Goal: Transaction & Acquisition: Purchase product/service

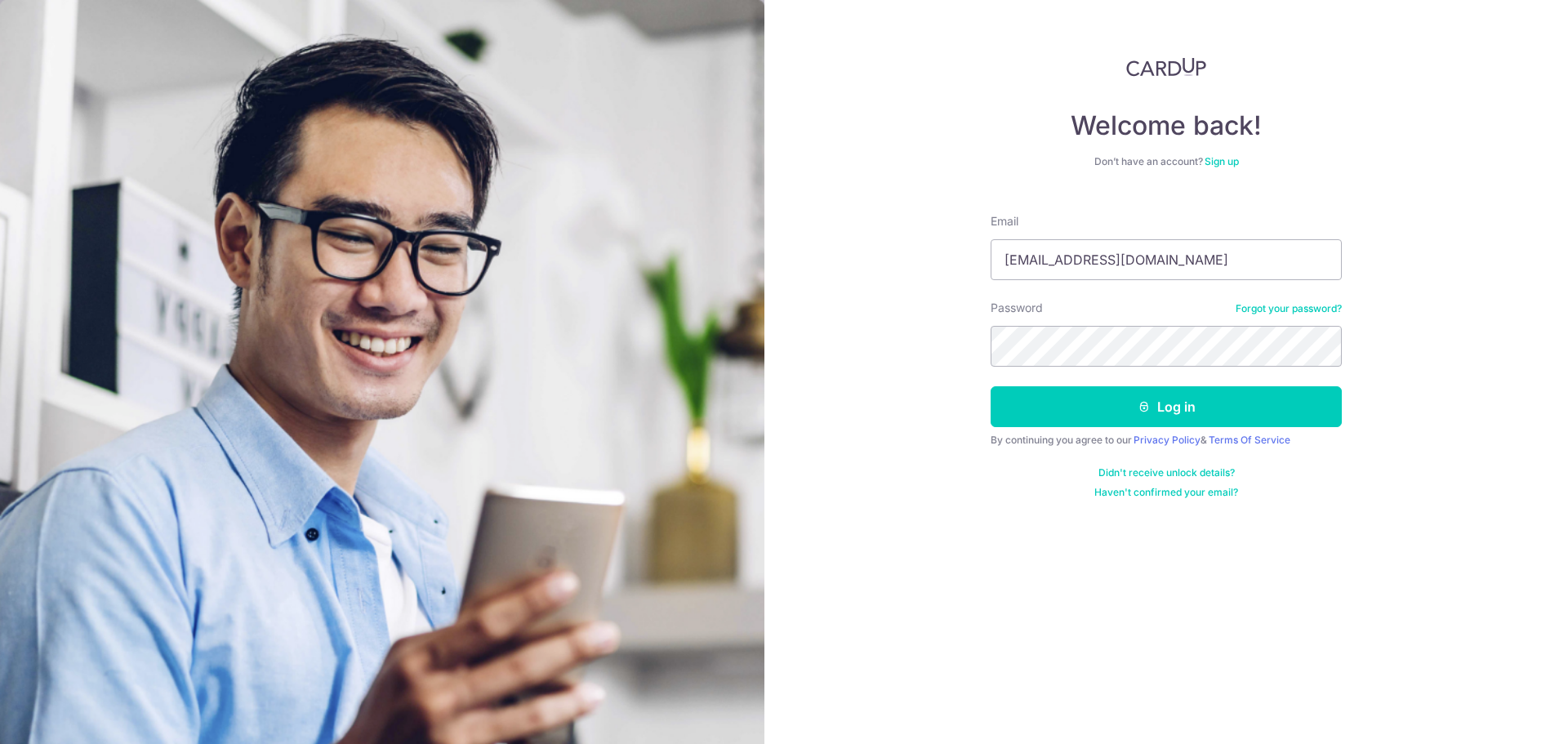
click at [1083, 372] on form "Email eunicekhoozq@gmail.com Password Forgot your password? Log in By continuin…" at bounding box center [1166, 350] width 351 height 298
click at [1127, 407] on button "Log in" at bounding box center [1166, 406] width 351 height 40
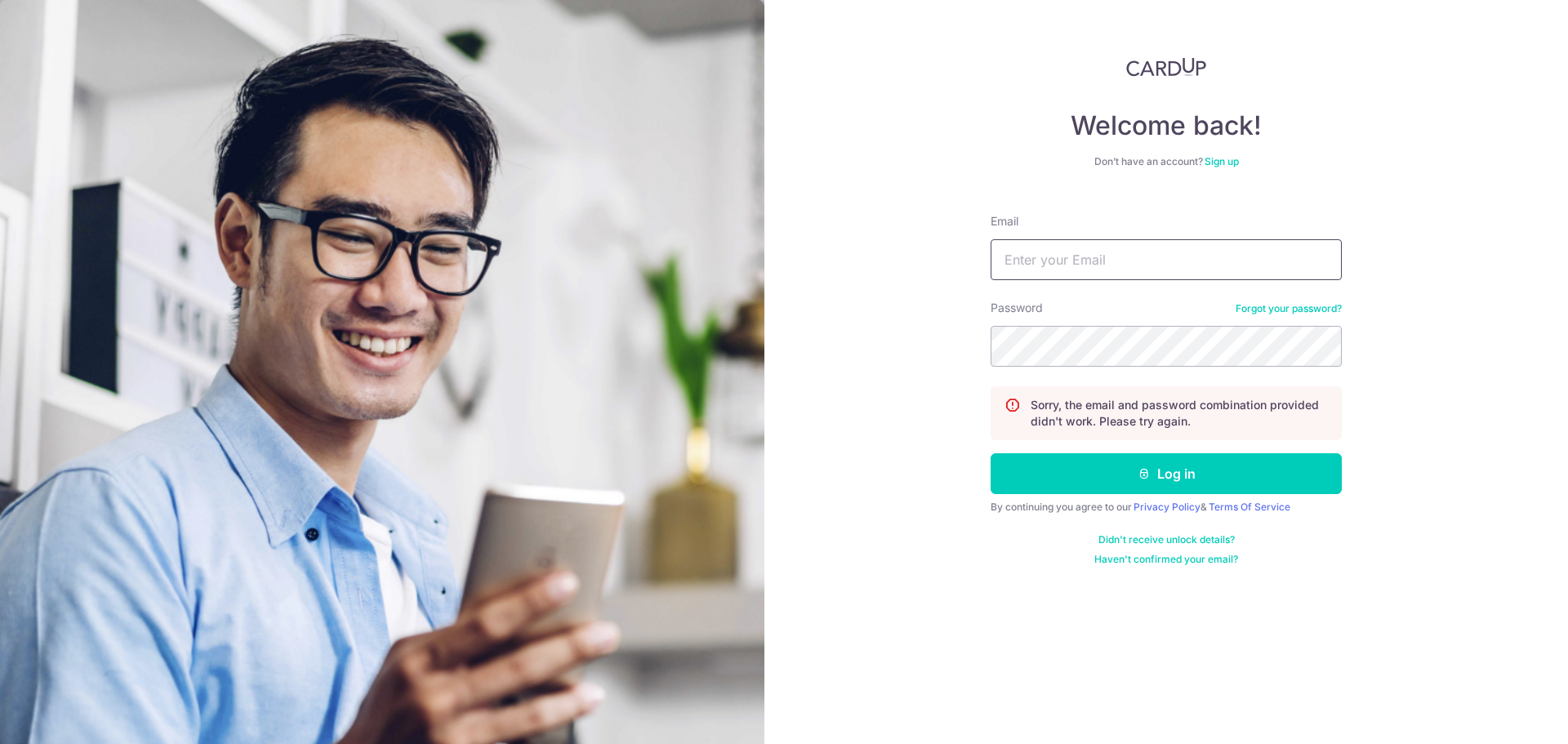
click at [1087, 258] on input "Email" at bounding box center [1166, 260] width 351 height 40
type input "[EMAIL_ADDRESS][DOMAIN_NAME]"
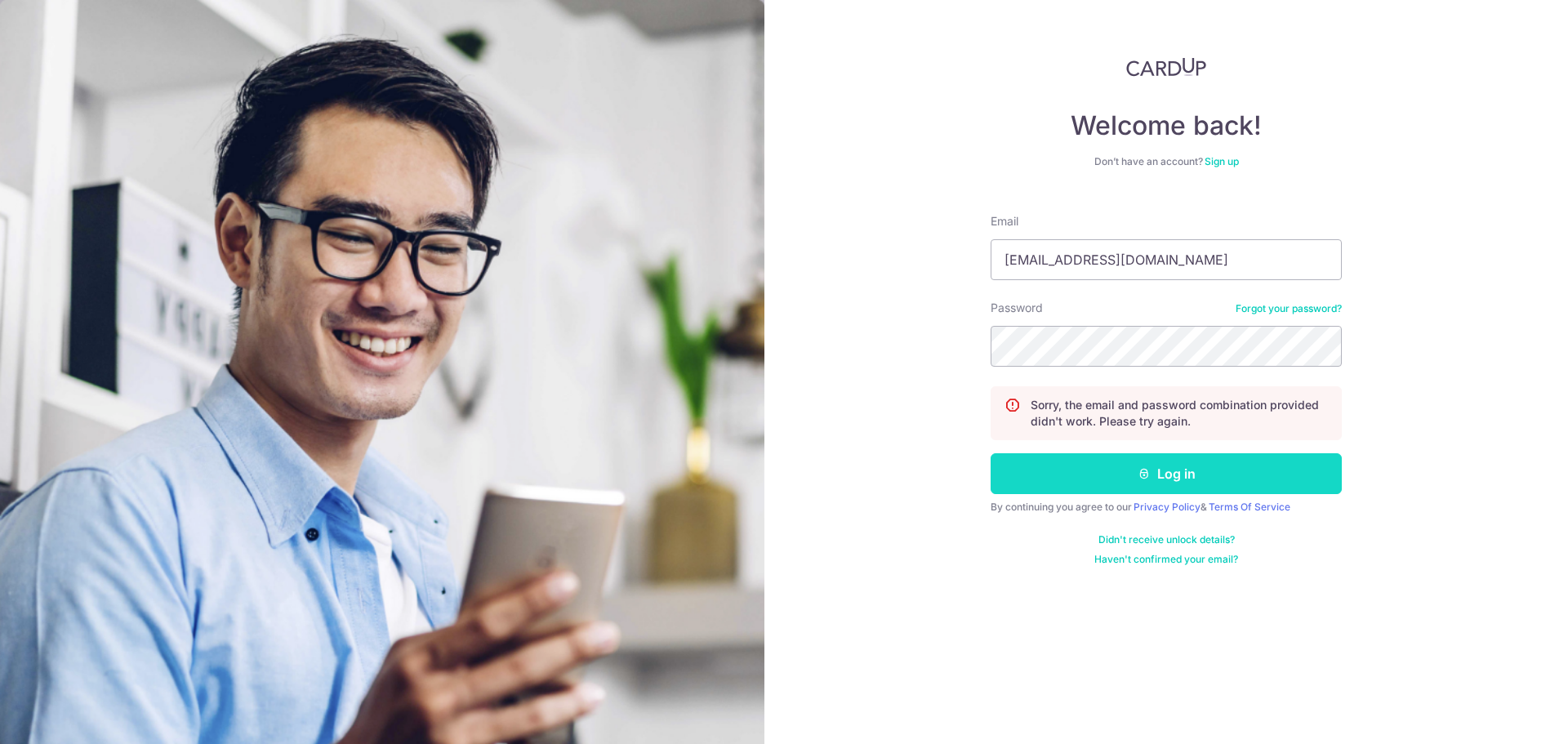
click at [1201, 477] on button "Log in" at bounding box center [1166, 474] width 351 height 40
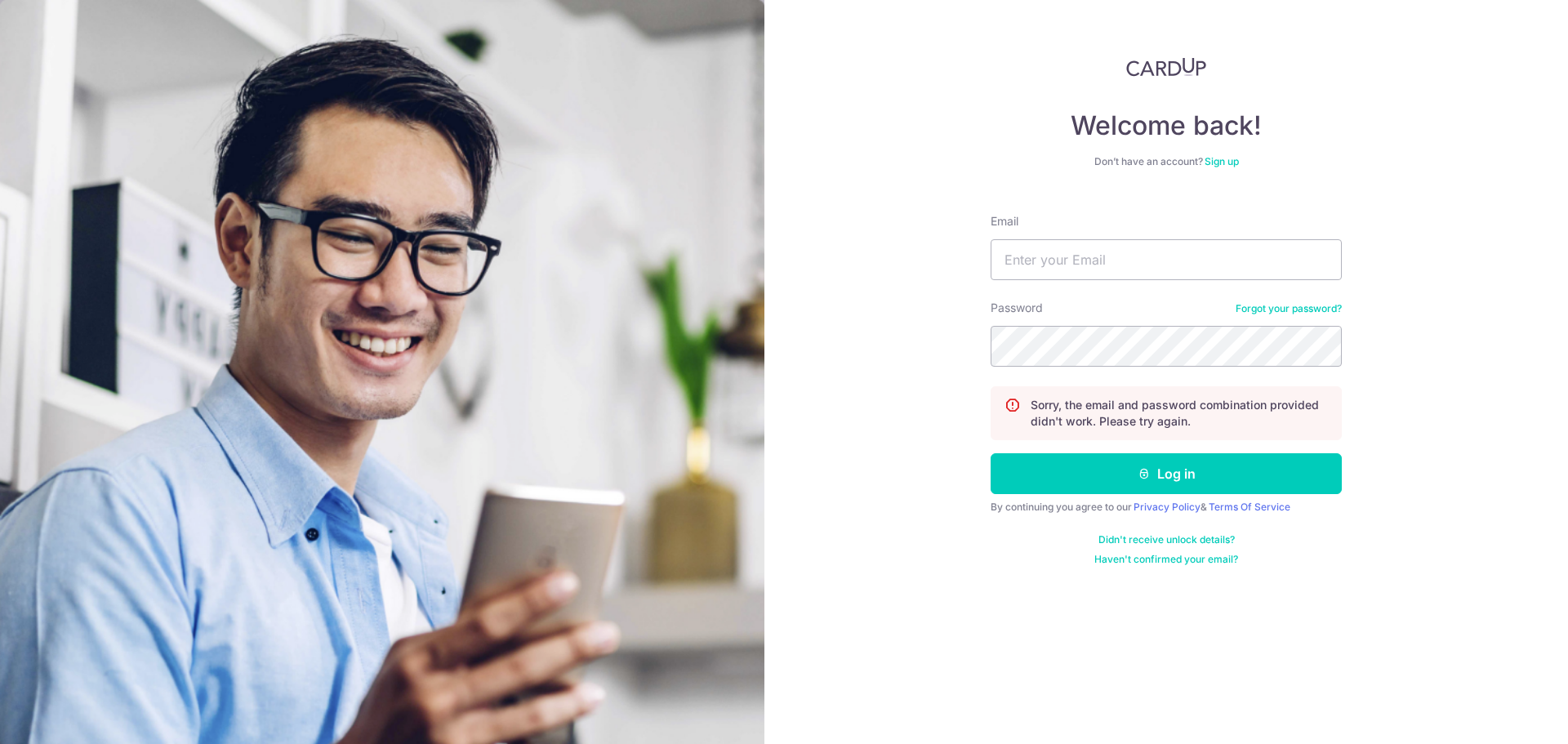
click at [1097, 238] on div "Email" at bounding box center [1166, 246] width 351 height 67
drag, startPoint x: 1091, startPoint y: 255, endPoint x: 1115, endPoint y: 276, distance: 31.9
click at [1091, 255] on input "Email" at bounding box center [1166, 260] width 351 height 40
type input "[EMAIL_ADDRESS][DOMAIN_NAME]"
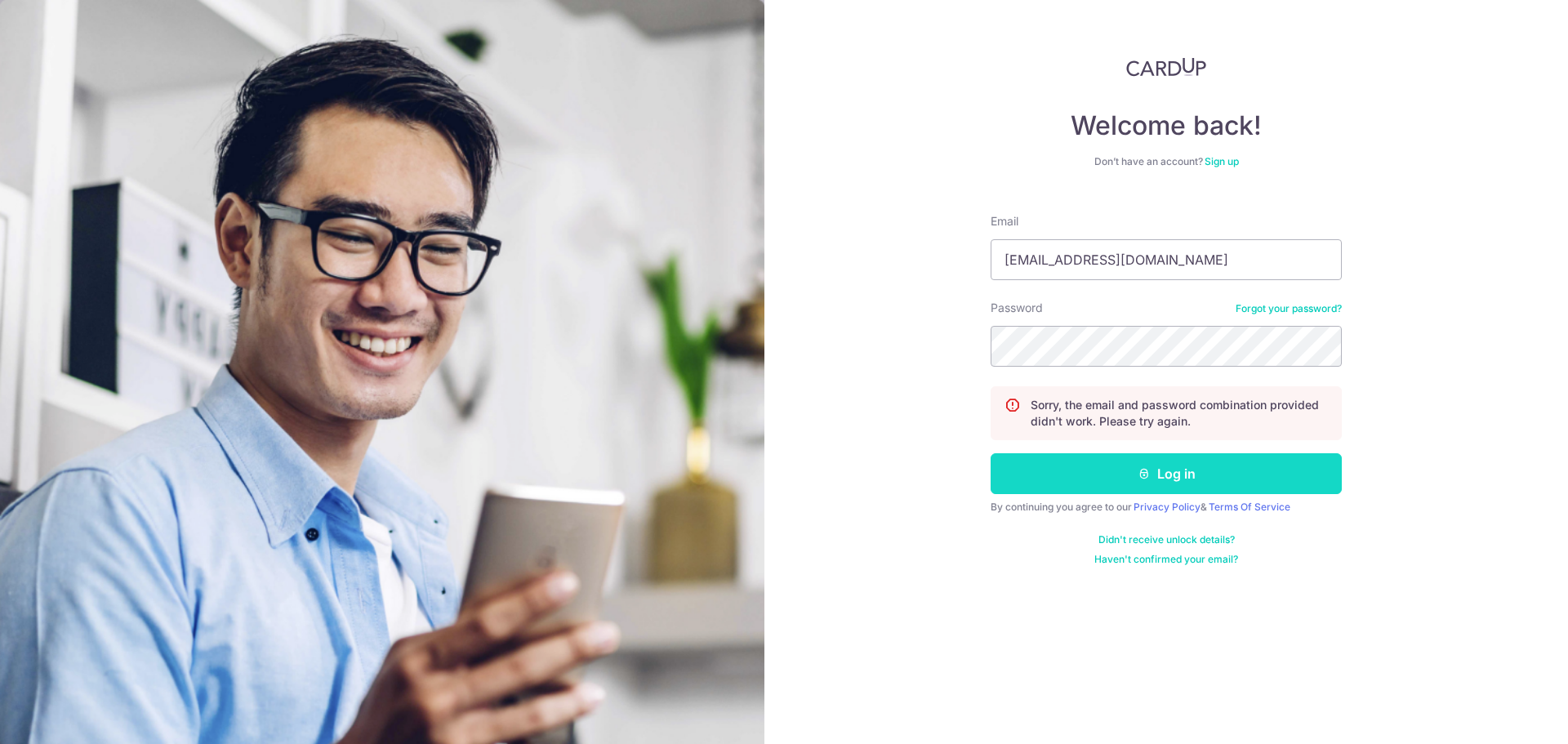
click at [1100, 478] on button "Log in" at bounding box center [1166, 474] width 351 height 40
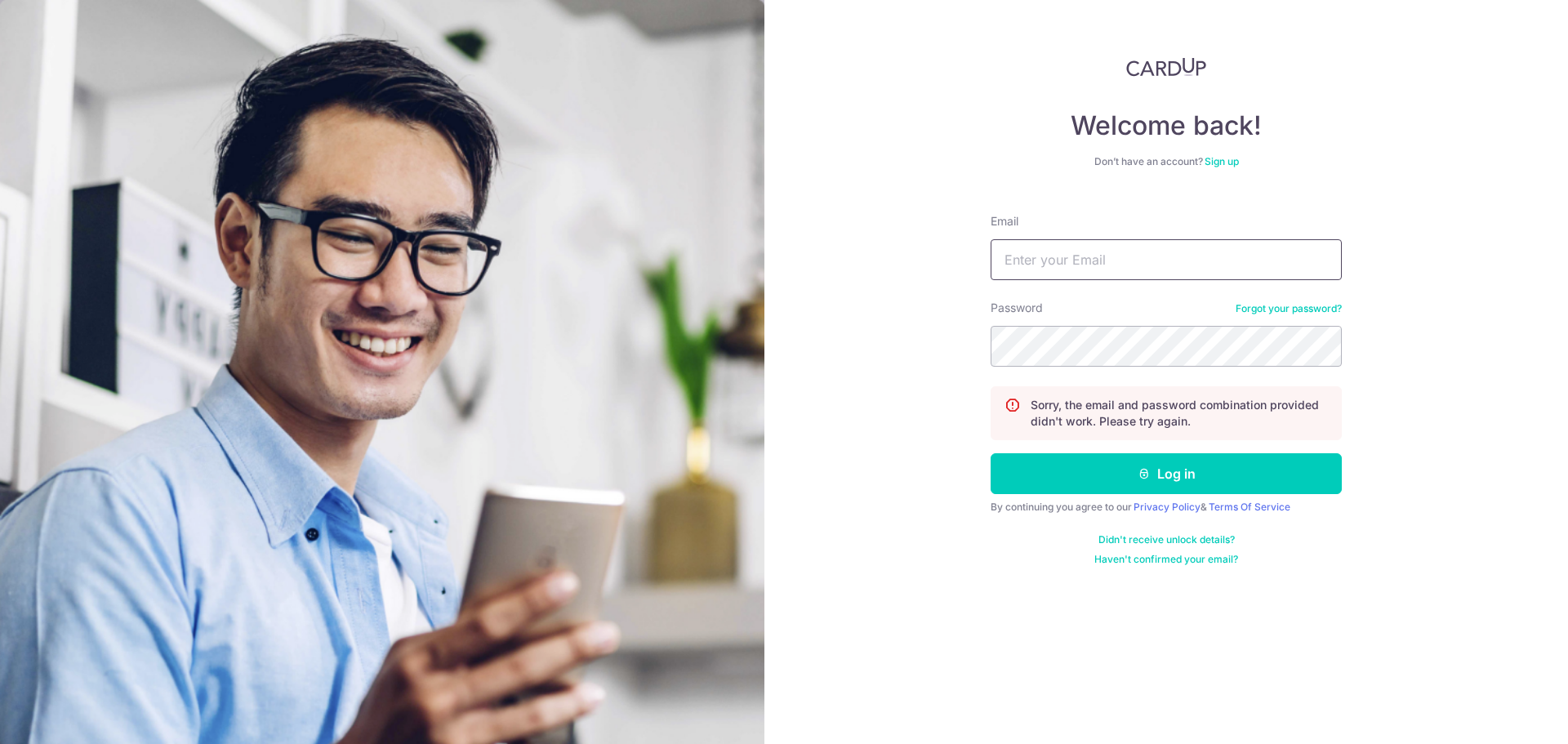
click at [1201, 273] on input "Email" at bounding box center [1166, 260] width 351 height 40
type input "[EMAIL_ADDRESS][DOMAIN_NAME]"
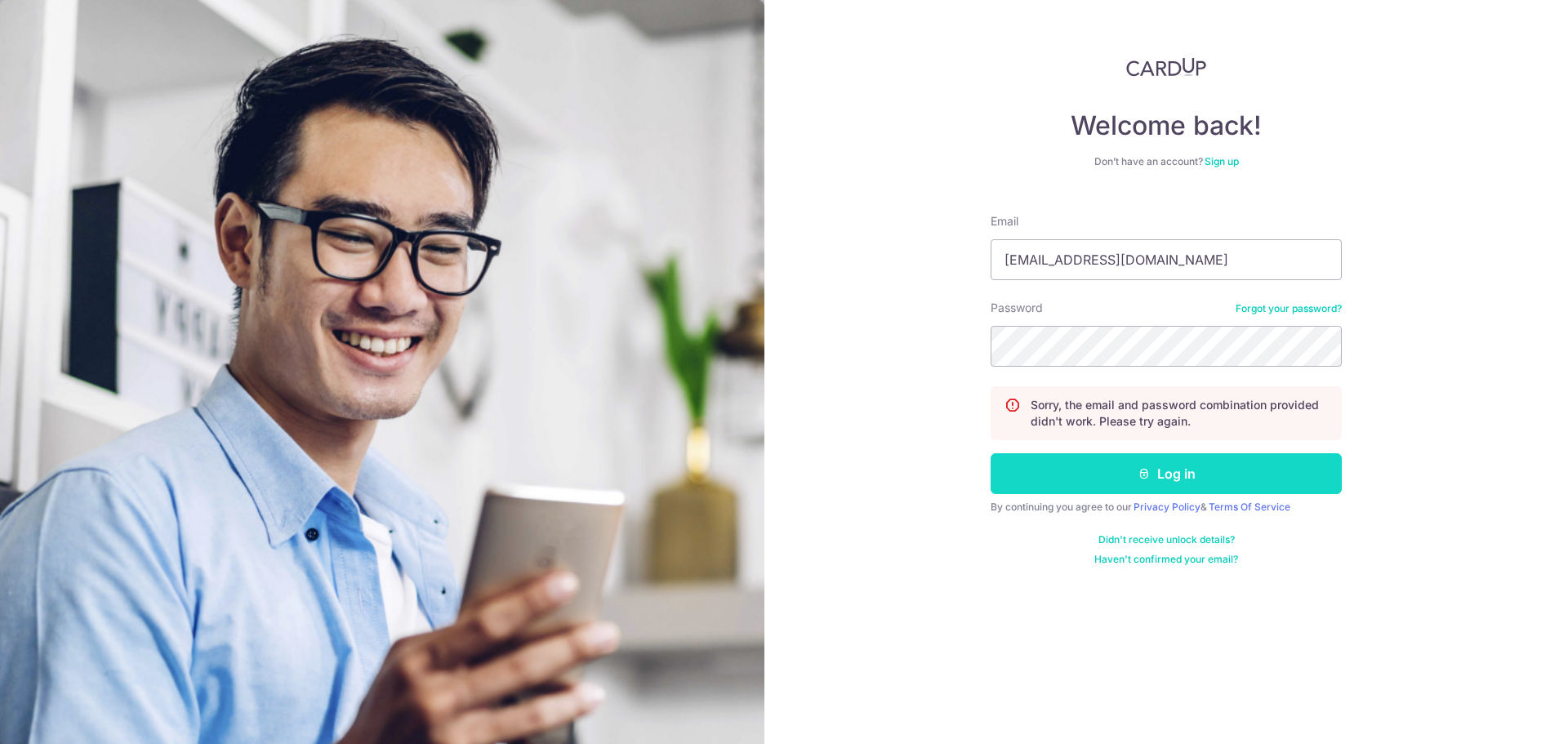
click at [1114, 463] on button "Log in" at bounding box center [1166, 474] width 351 height 40
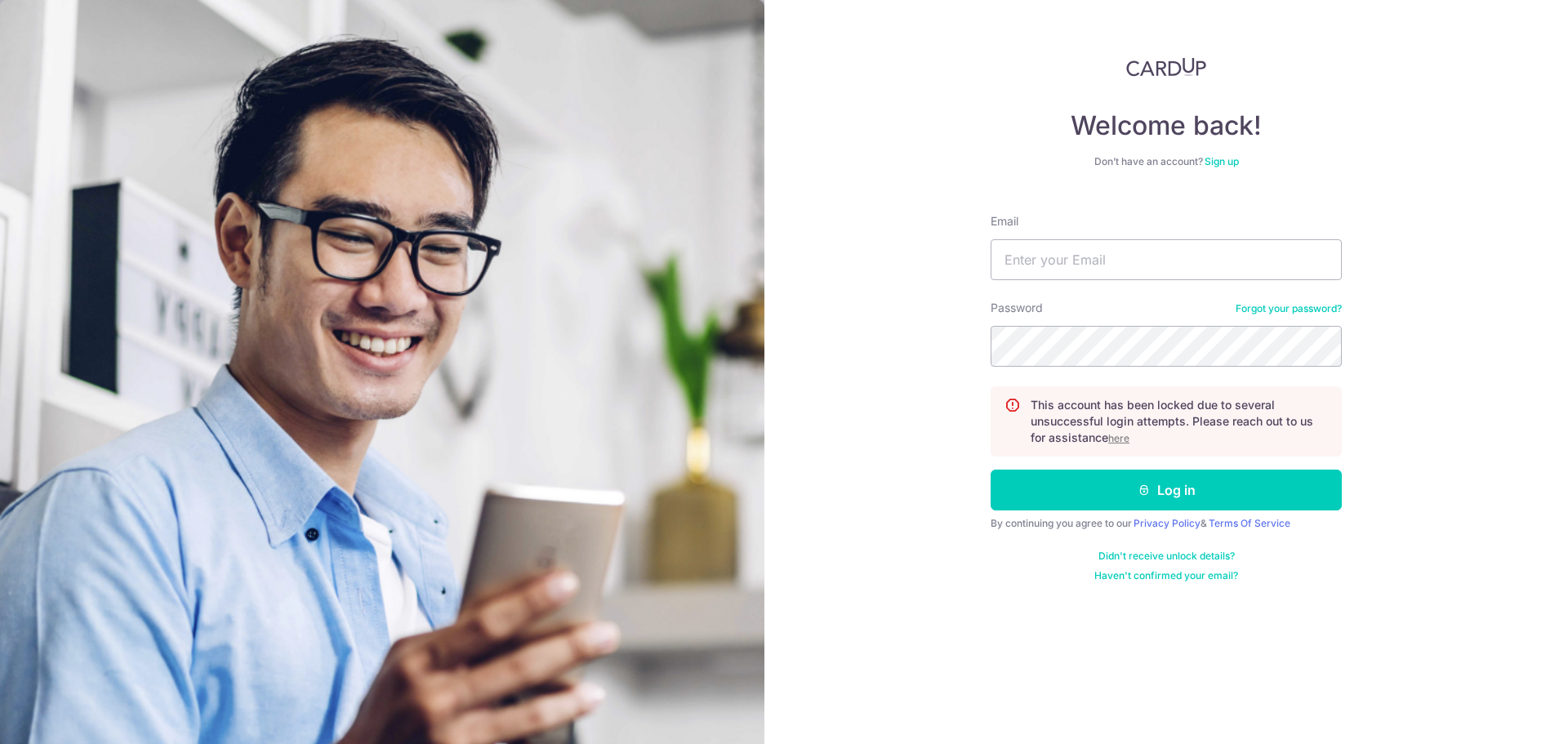
click at [1115, 436] on u "here" at bounding box center [1118, 438] width 21 height 13
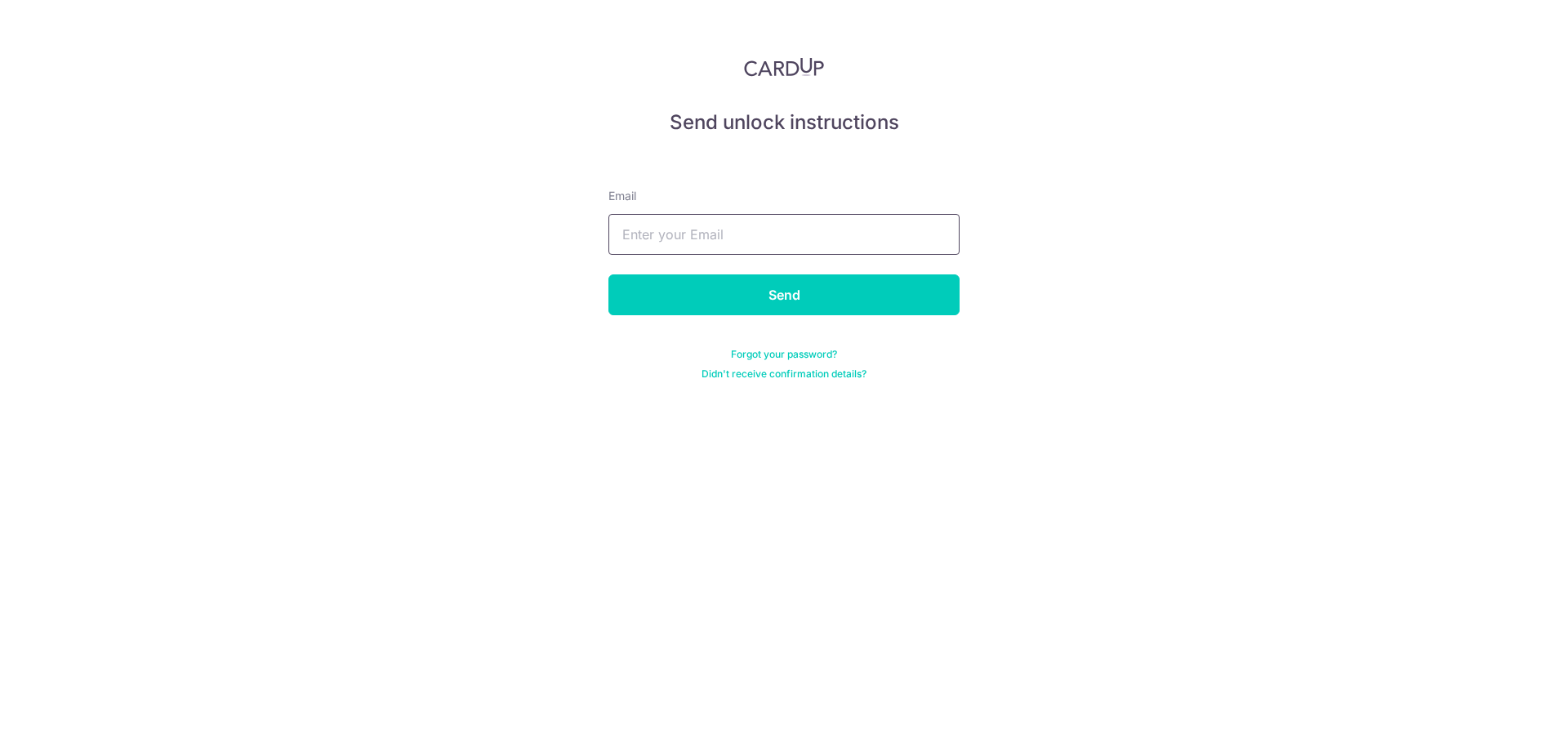
click at [707, 244] on input "text" at bounding box center [784, 234] width 351 height 40
type input "eunicekhoozq@gmail.com"
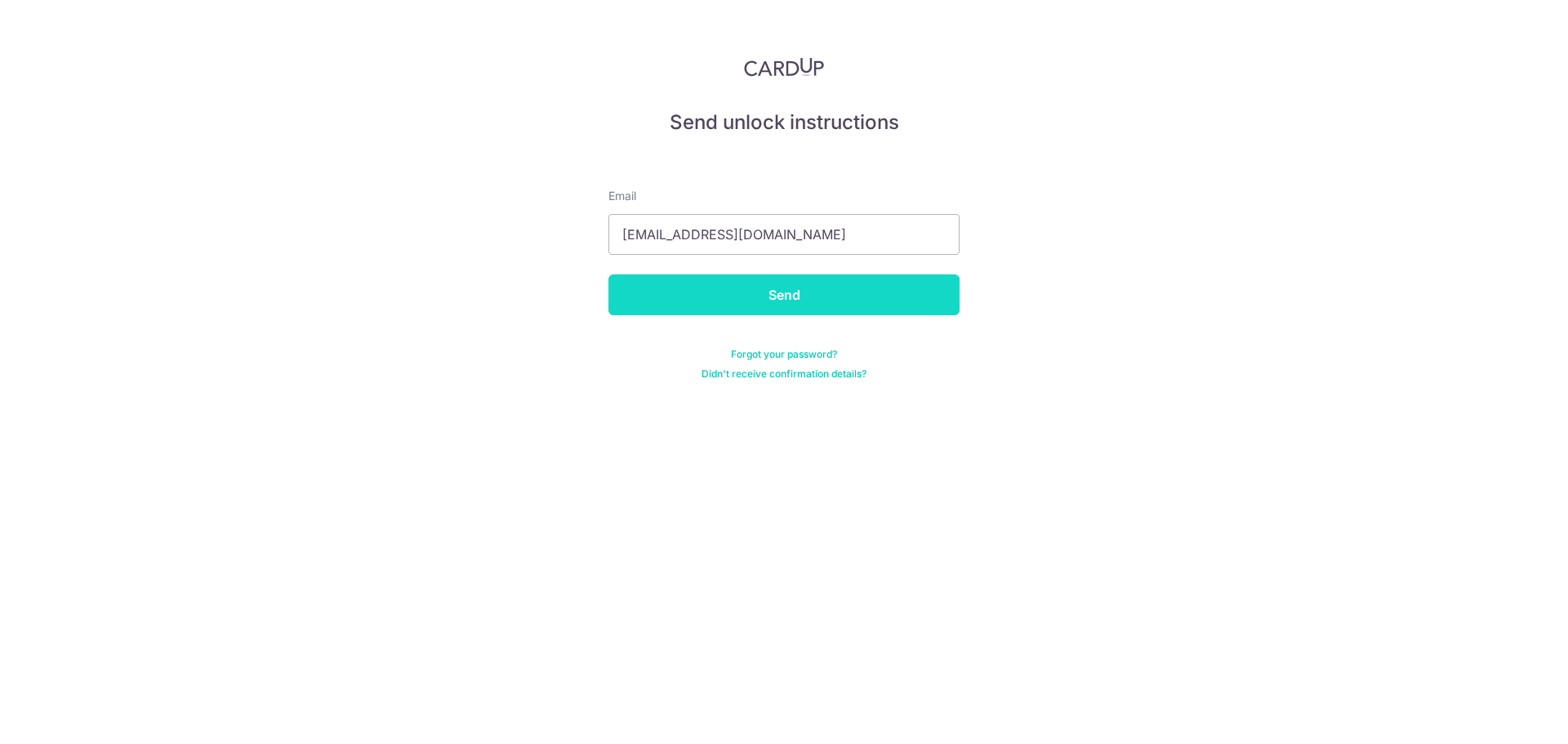
click at [757, 290] on input "Send" at bounding box center [784, 295] width 351 height 40
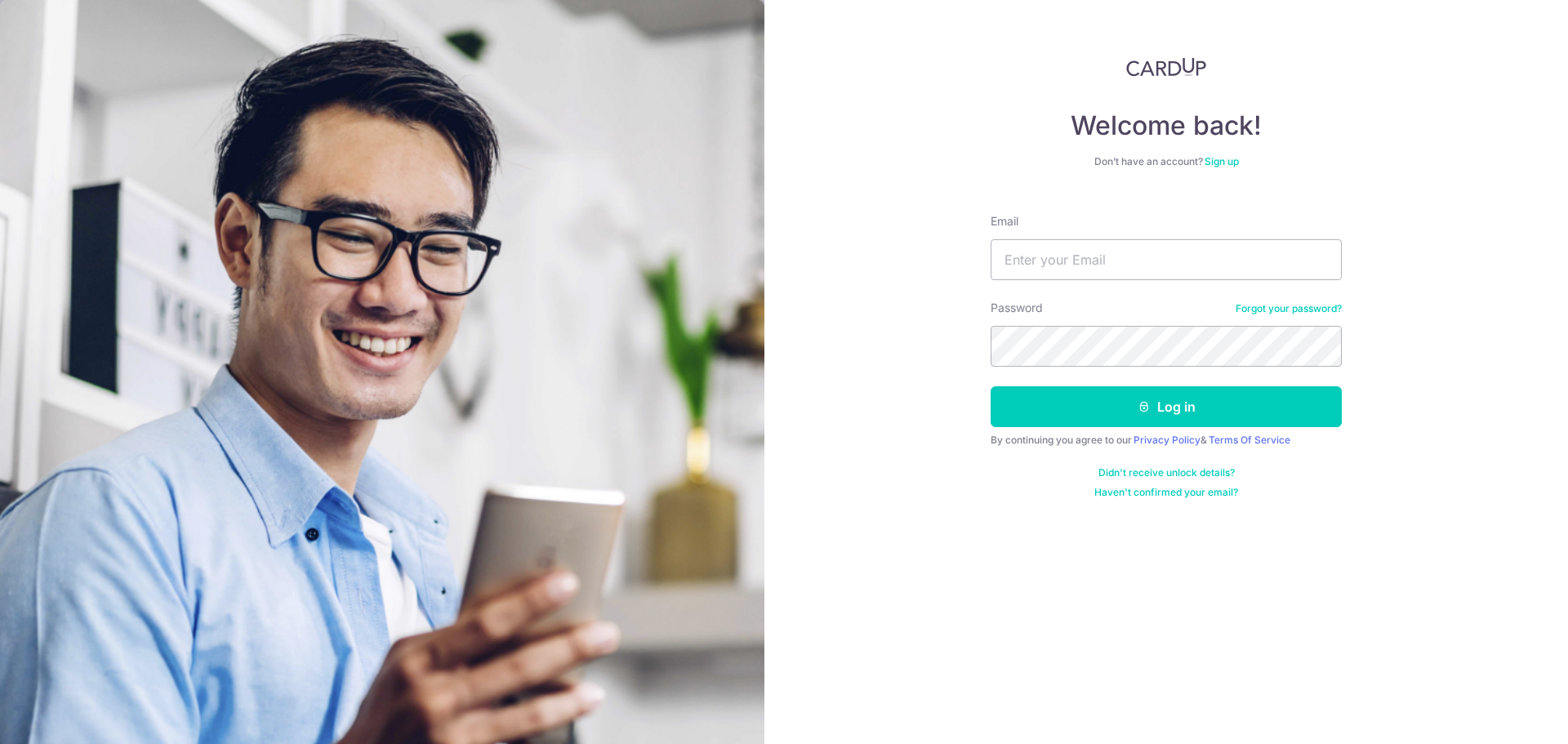
click at [1292, 315] on div "Password Forgot your password?" at bounding box center [1166, 333] width 351 height 67
click at [1291, 311] on link "Forgot your password?" at bounding box center [1288, 309] width 106 height 13
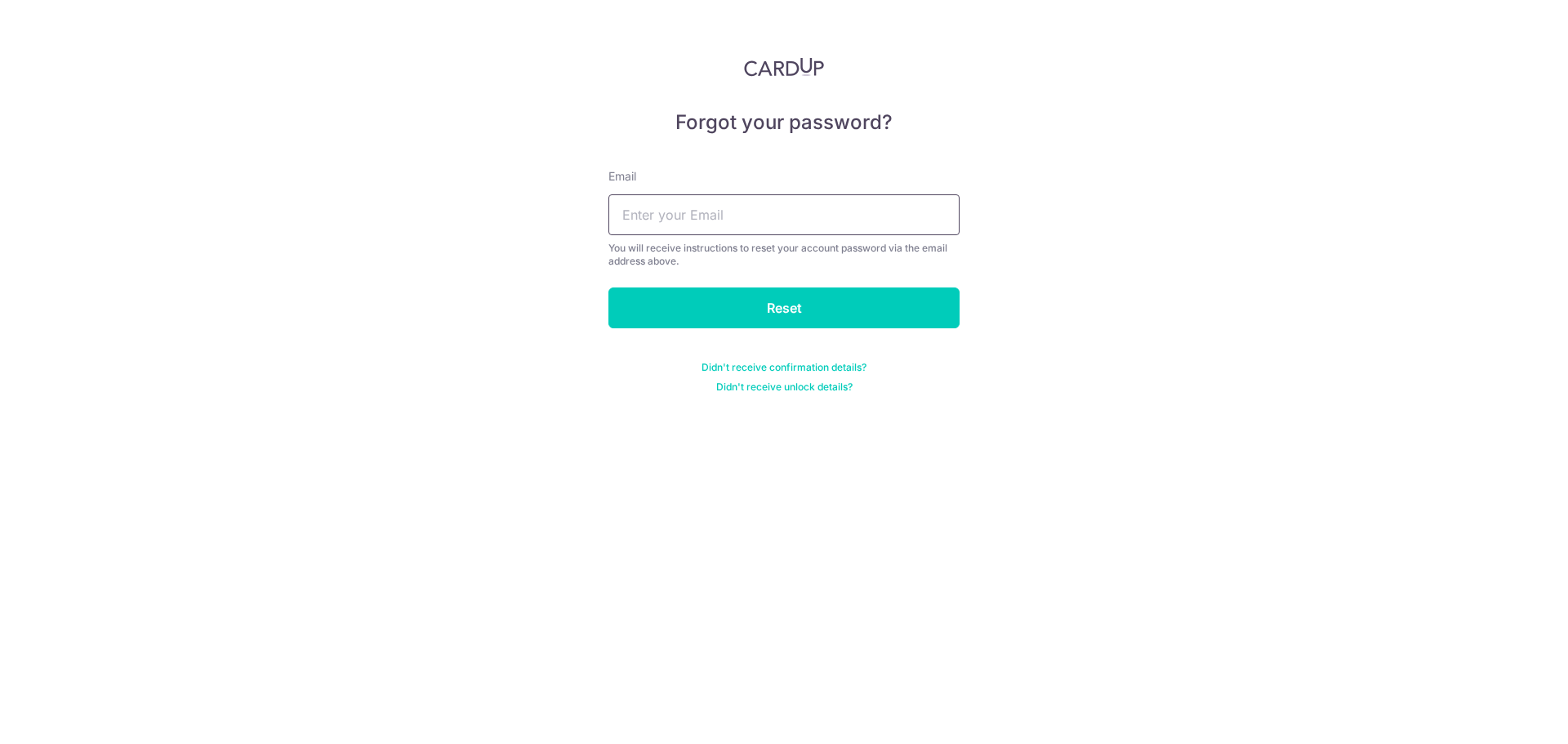
click at [785, 211] on input "text" at bounding box center [784, 215] width 351 height 40
type input "eunicekhoozq@gmail.com"
click at [785, 303] on input "Reset" at bounding box center [784, 308] width 351 height 40
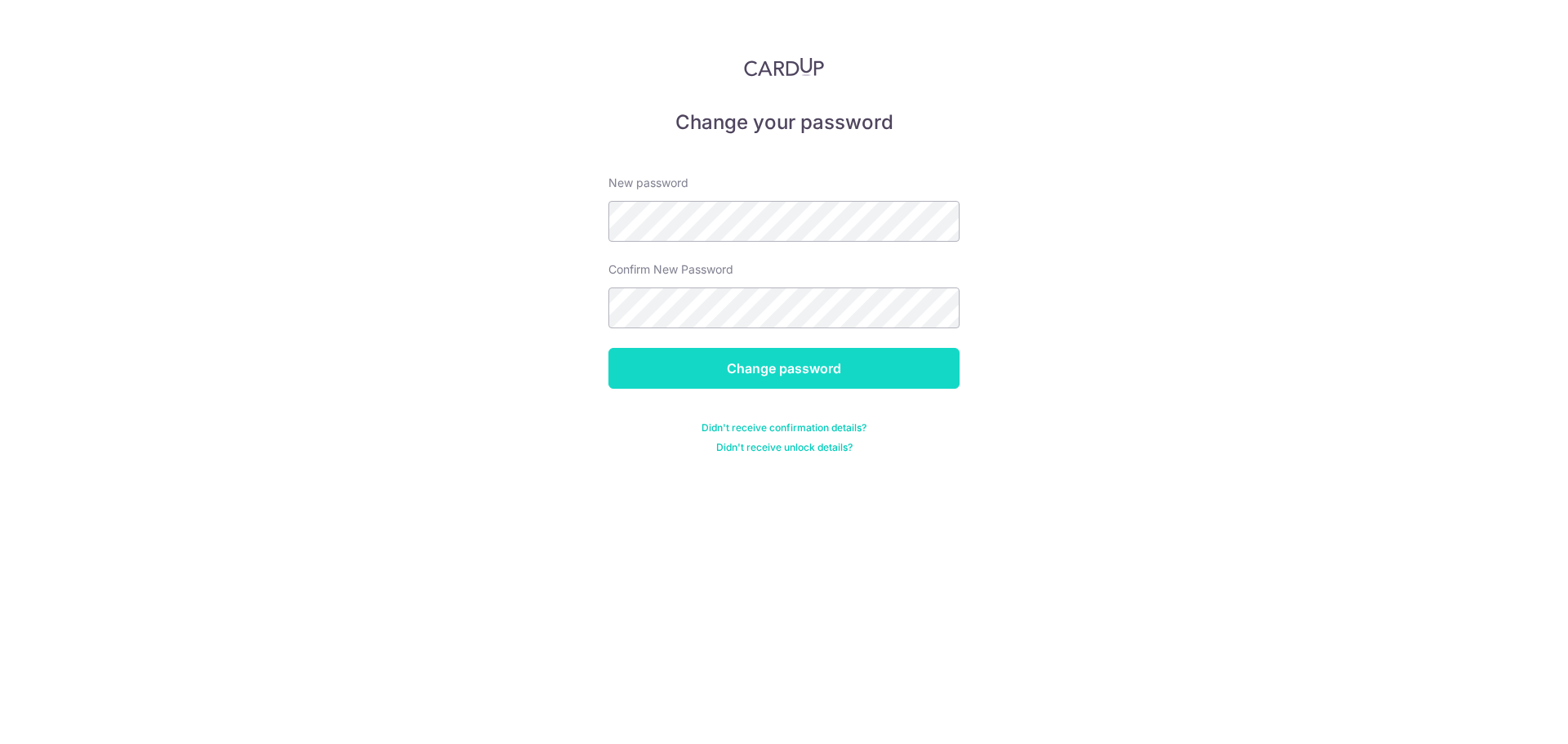
click at [795, 374] on input "Change password" at bounding box center [784, 368] width 351 height 40
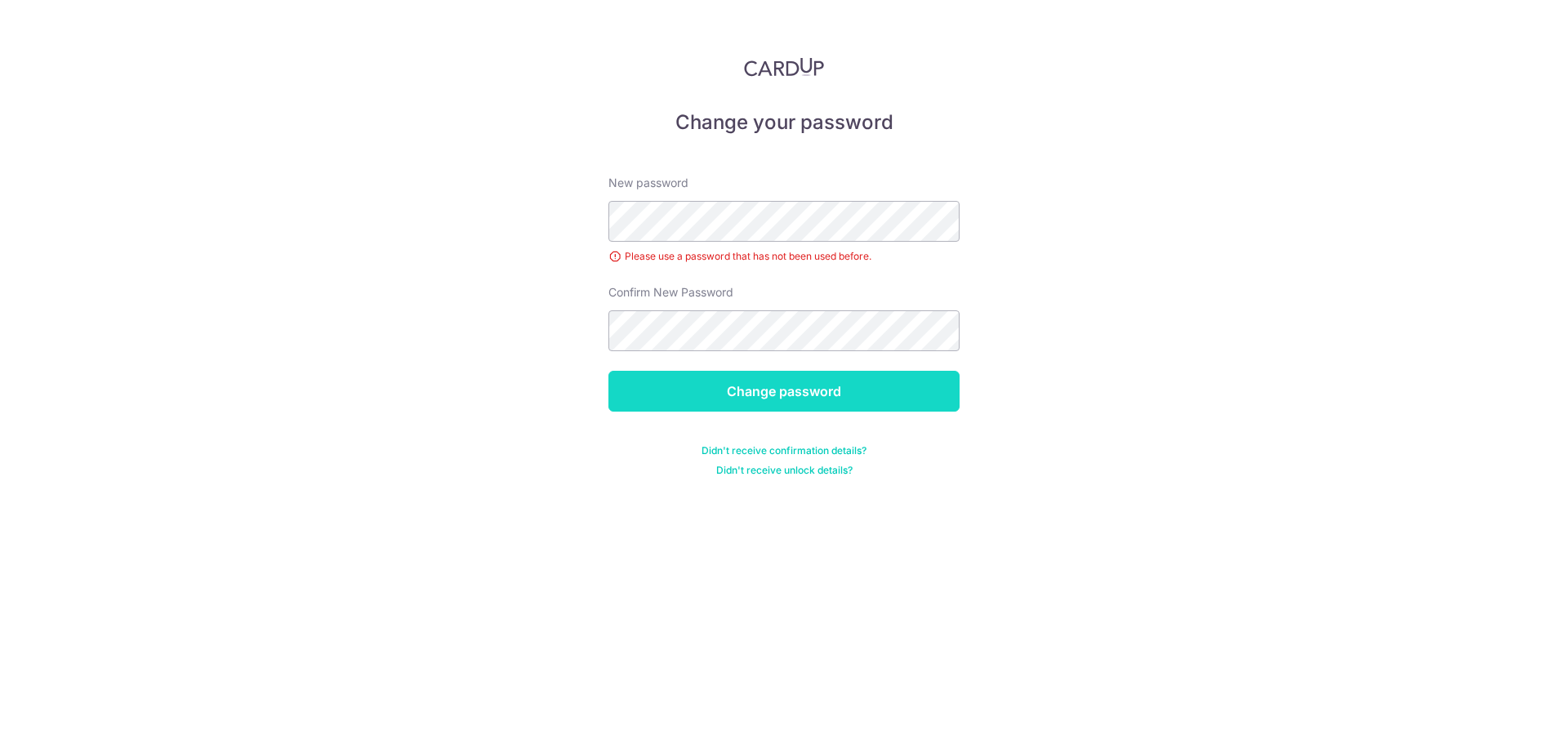
click at [714, 404] on input "Change password" at bounding box center [784, 391] width 351 height 40
click at [765, 387] on input "Change password" at bounding box center [784, 391] width 351 height 40
click at [772, 388] on input "Change password" at bounding box center [784, 391] width 351 height 40
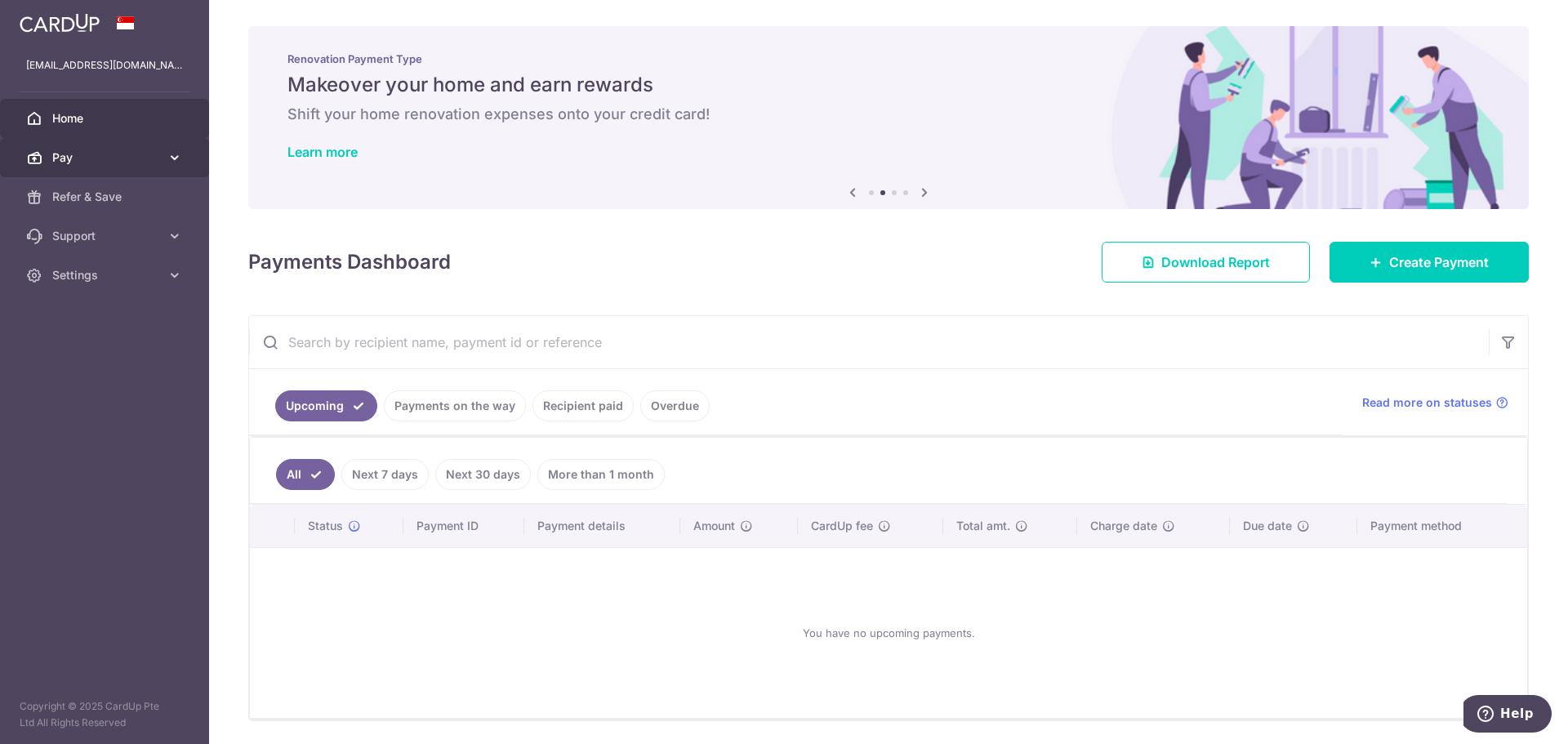
click at [113, 167] on link "Pay" at bounding box center [104, 158] width 209 height 40
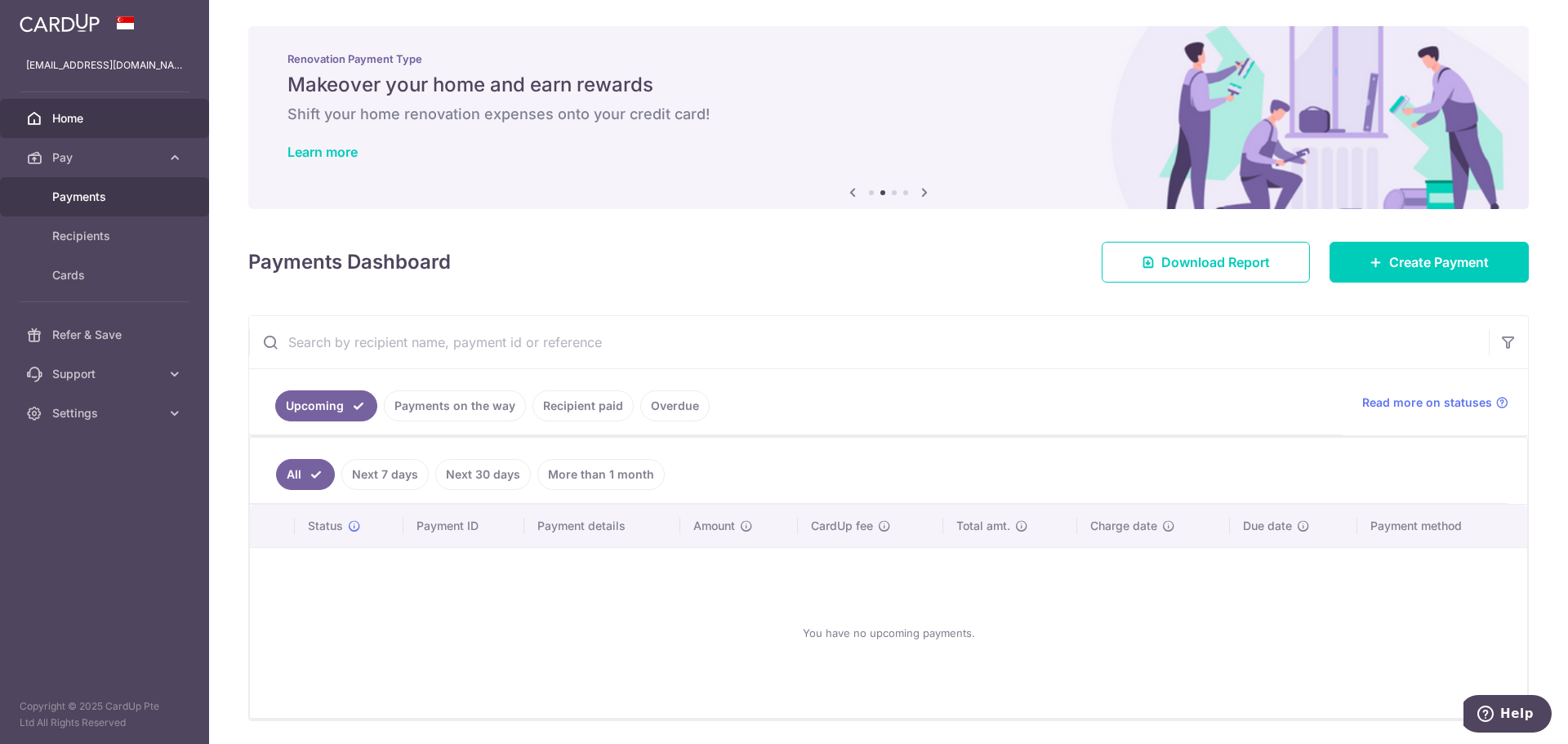
click at [105, 203] on span "Payments" at bounding box center [106, 196] width 108 height 16
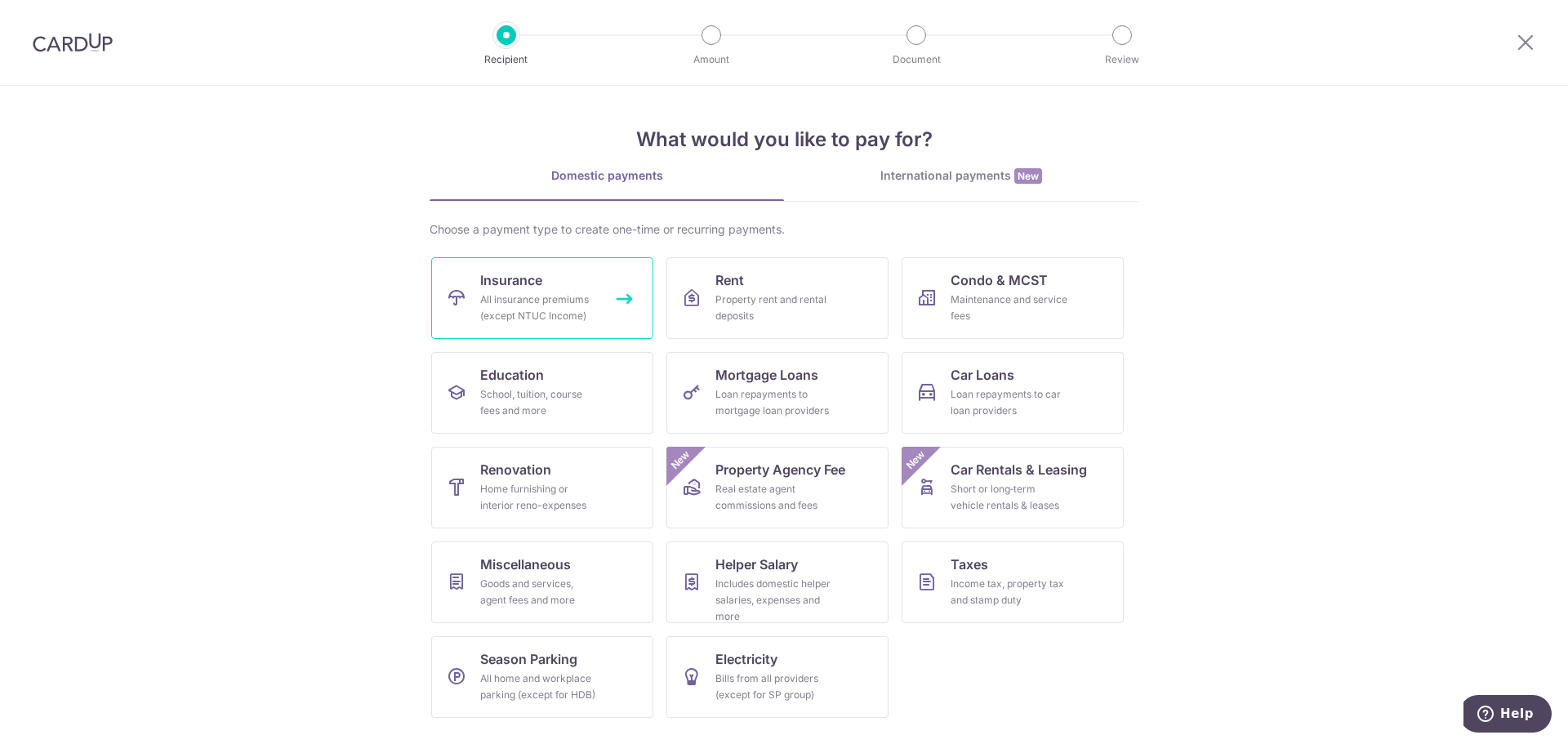
click at [543, 289] on link "Insurance All insurance premiums (except NTUC Income)" at bounding box center [543, 297] width 222 height 82
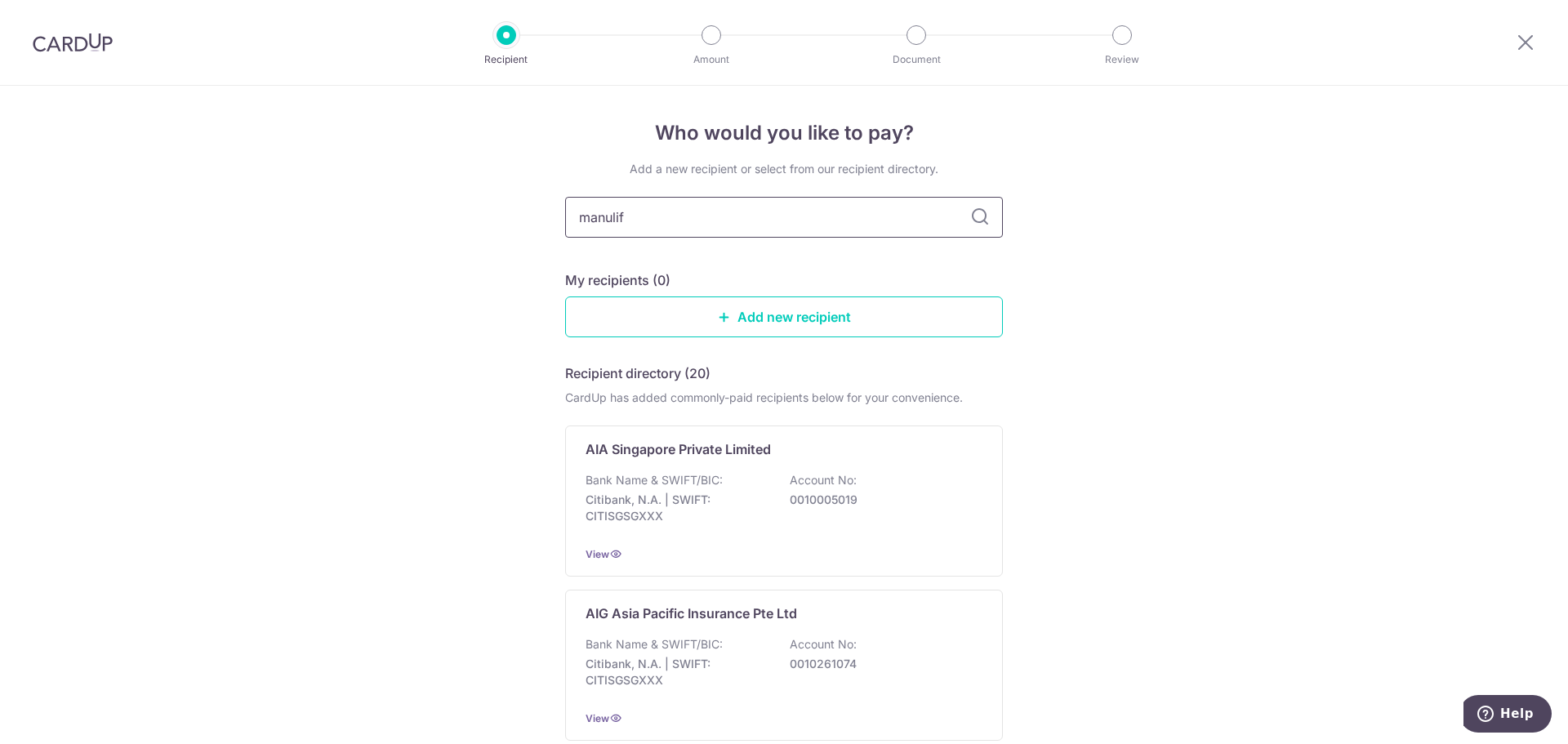
type input "manulife"
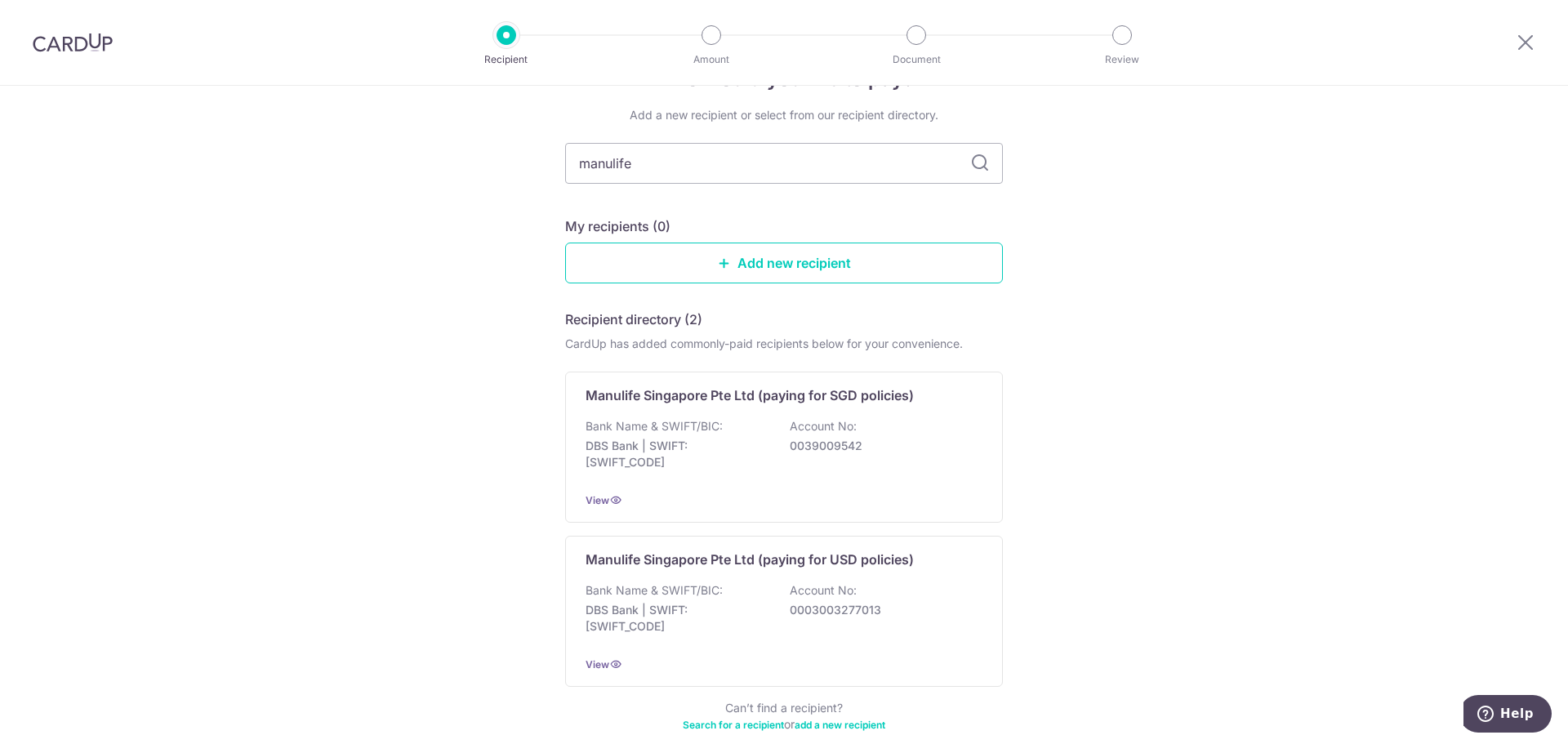
scroll to position [82, 0]
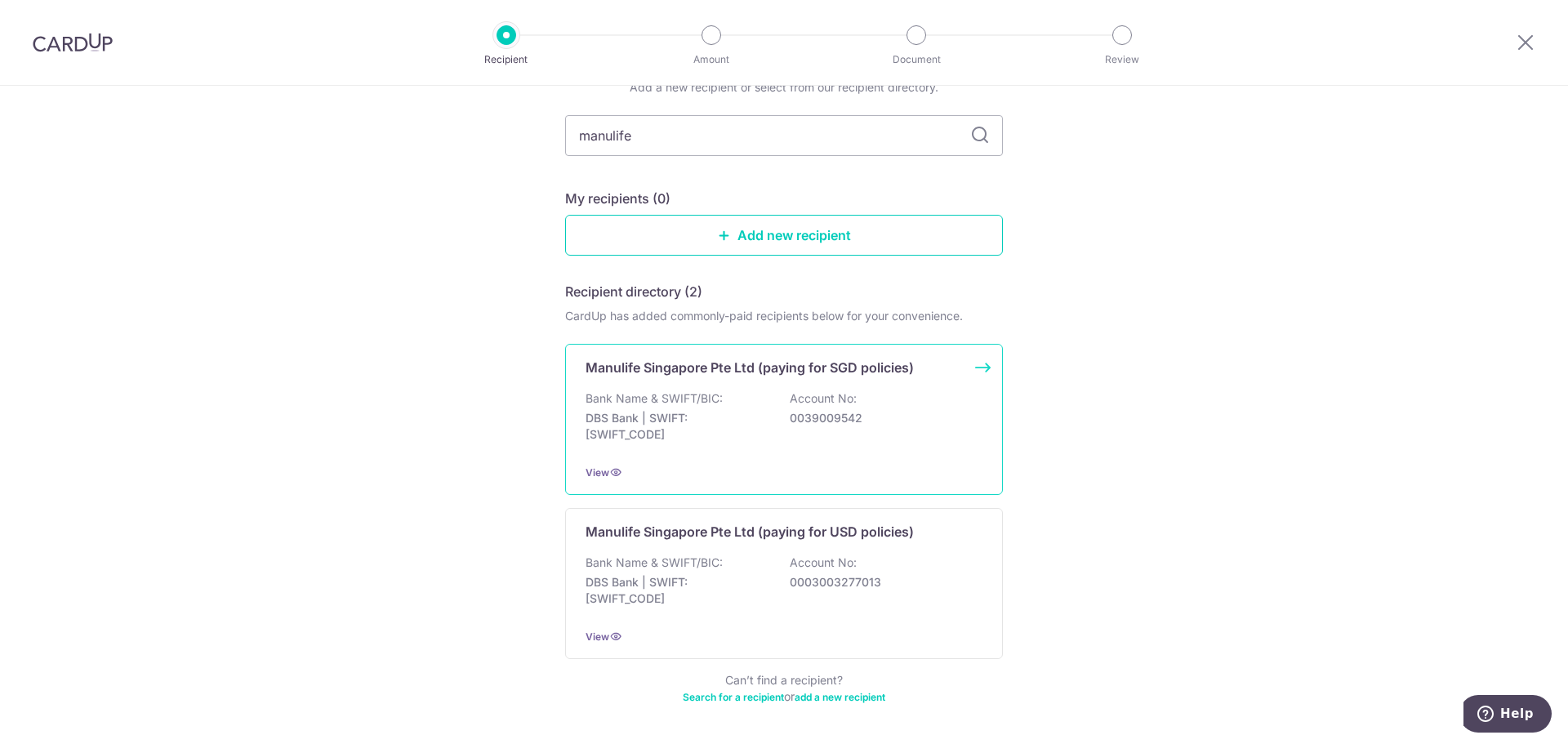
click at [979, 361] on div "Manulife Singapore Pte Ltd (paying for SGD policies) Bank Name & SWIFT/BIC: DBS…" at bounding box center [784, 419] width 437 height 151
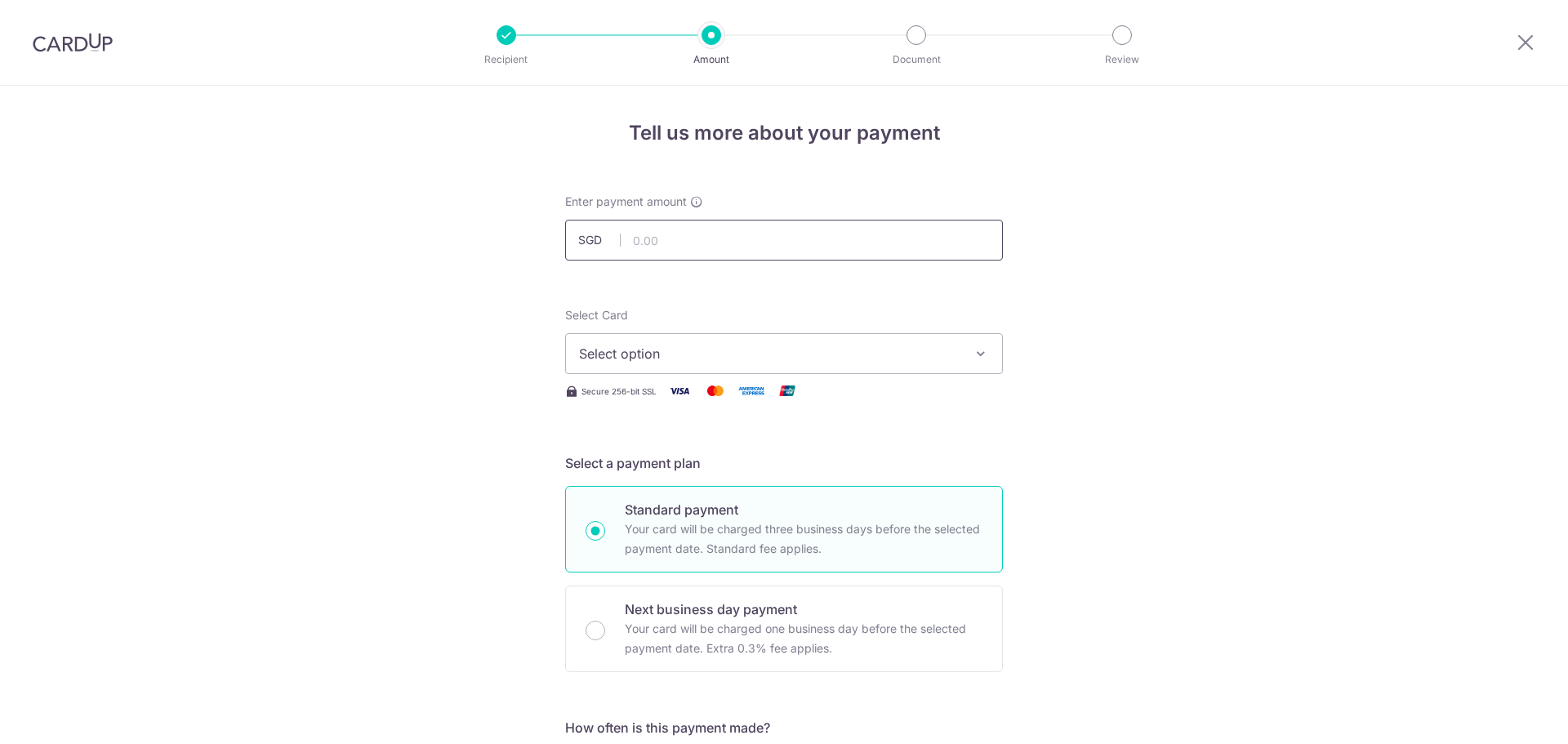
click at [771, 241] on input "text" at bounding box center [784, 240] width 437 height 40
click at [624, 350] on span "Select option" at bounding box center [769, 353] width 381 height 19
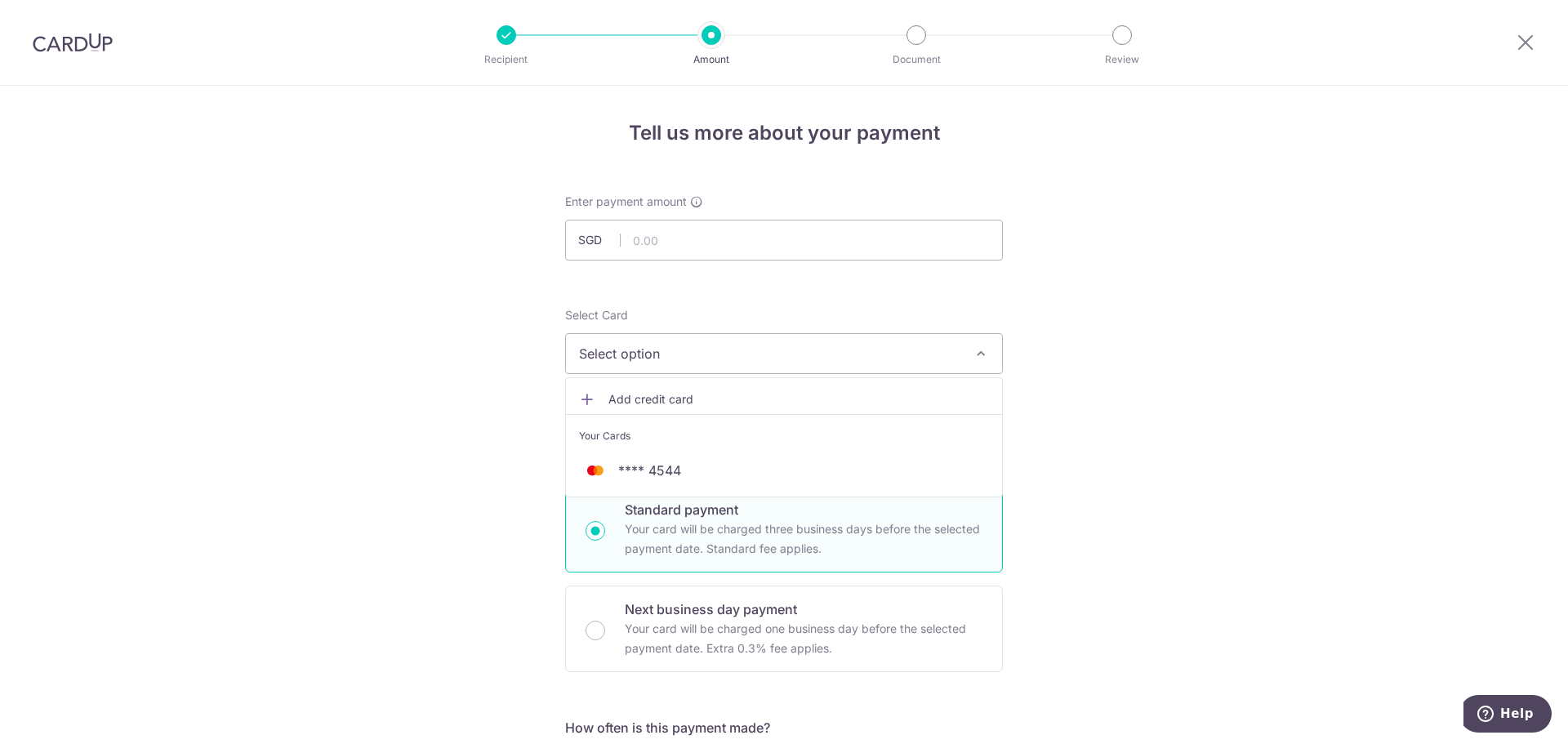
click at [624, 350] on span "Select option" at bounding box center [769, 353] width 381 height 19
click at [651, 244] on input "text" at bounding box center [784, 240] width 437 height 40
type input "3,600.00"
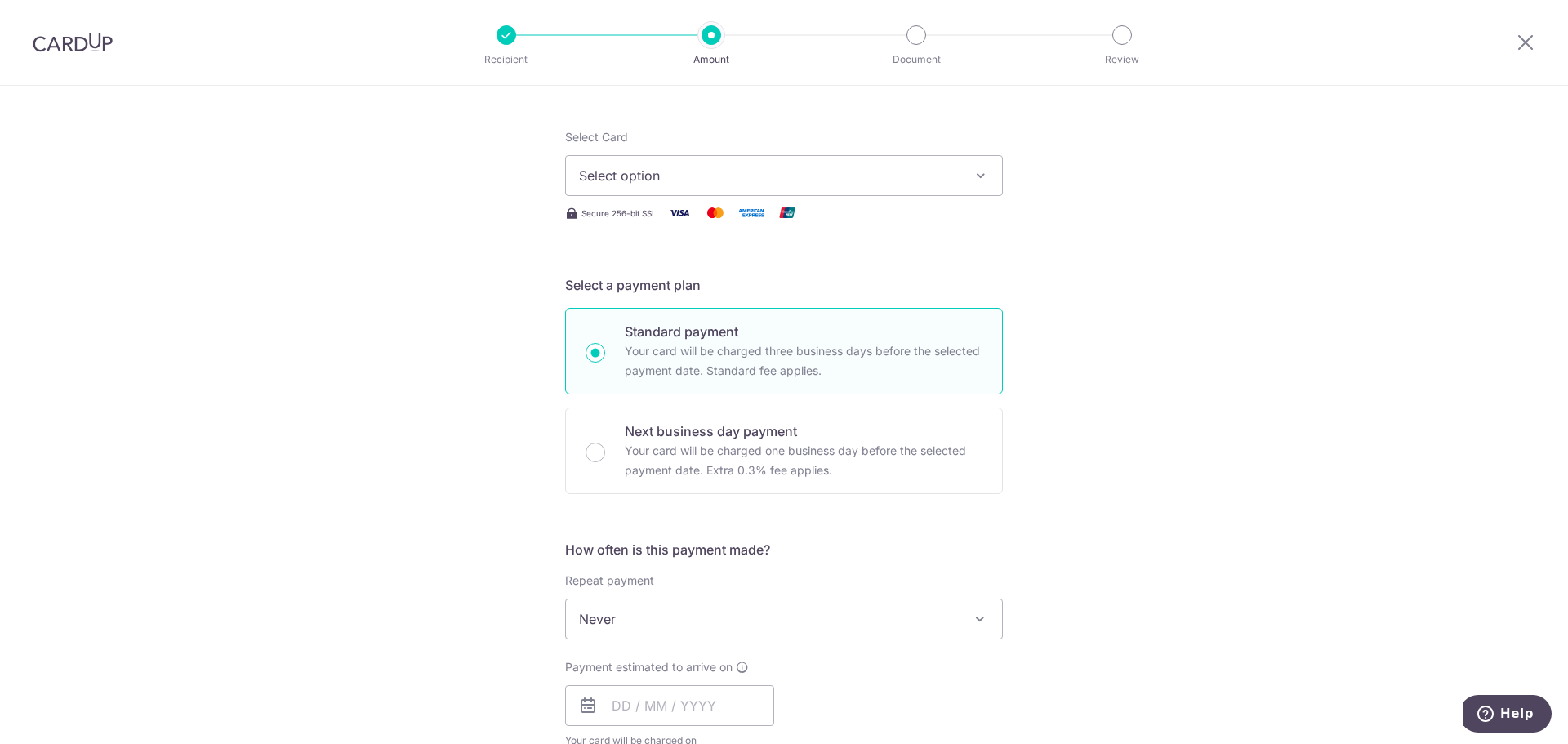
scroll to position [3, 0]
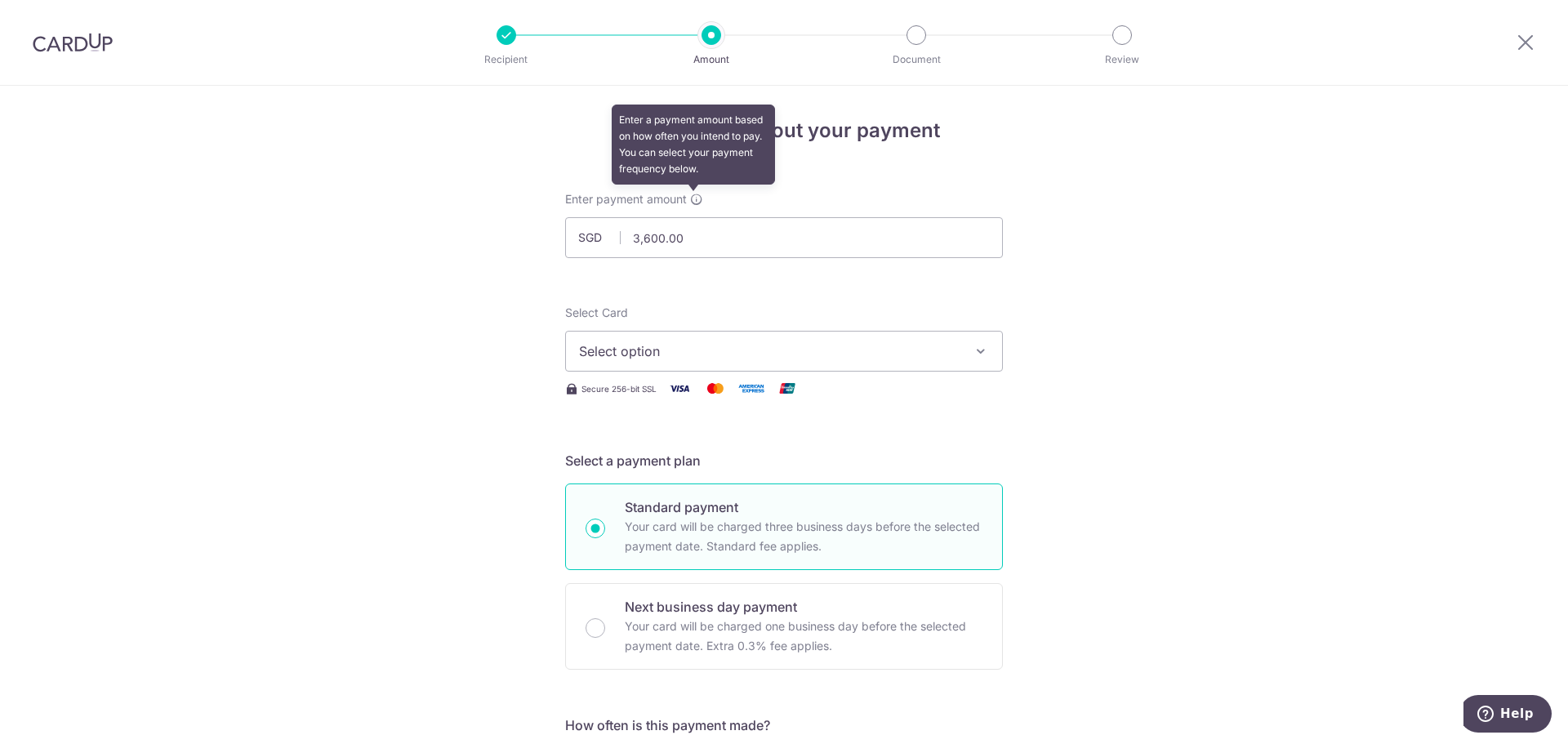
click at [691, 201] on icon at bounding box center [697, 200] width 13 height 13
click at [914, 350] on span "Select option" at bounding box center [769, 351] width 381 height 19
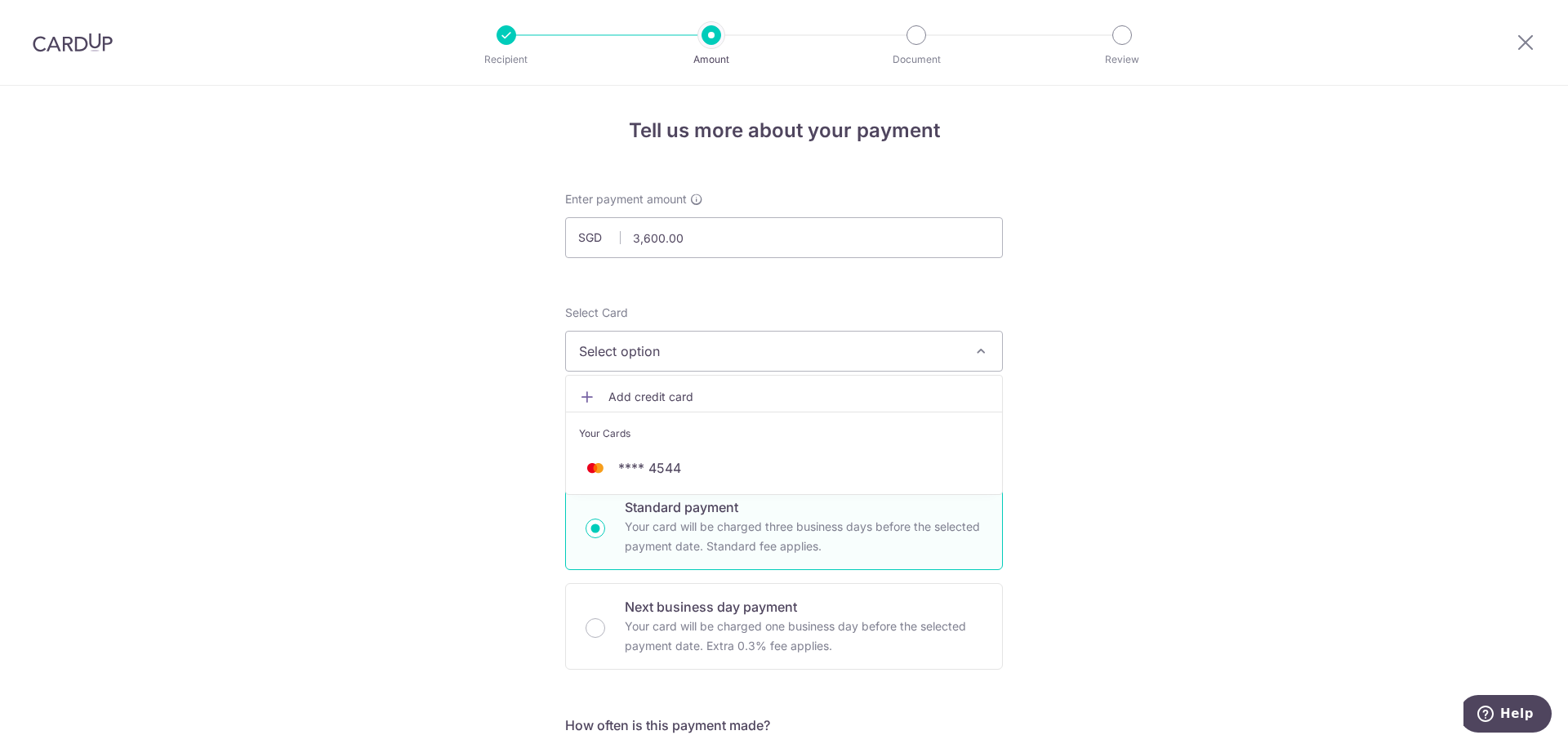
click at [914, 350] on span "Select option" at bounding box center [769, 351] width 381 height 19
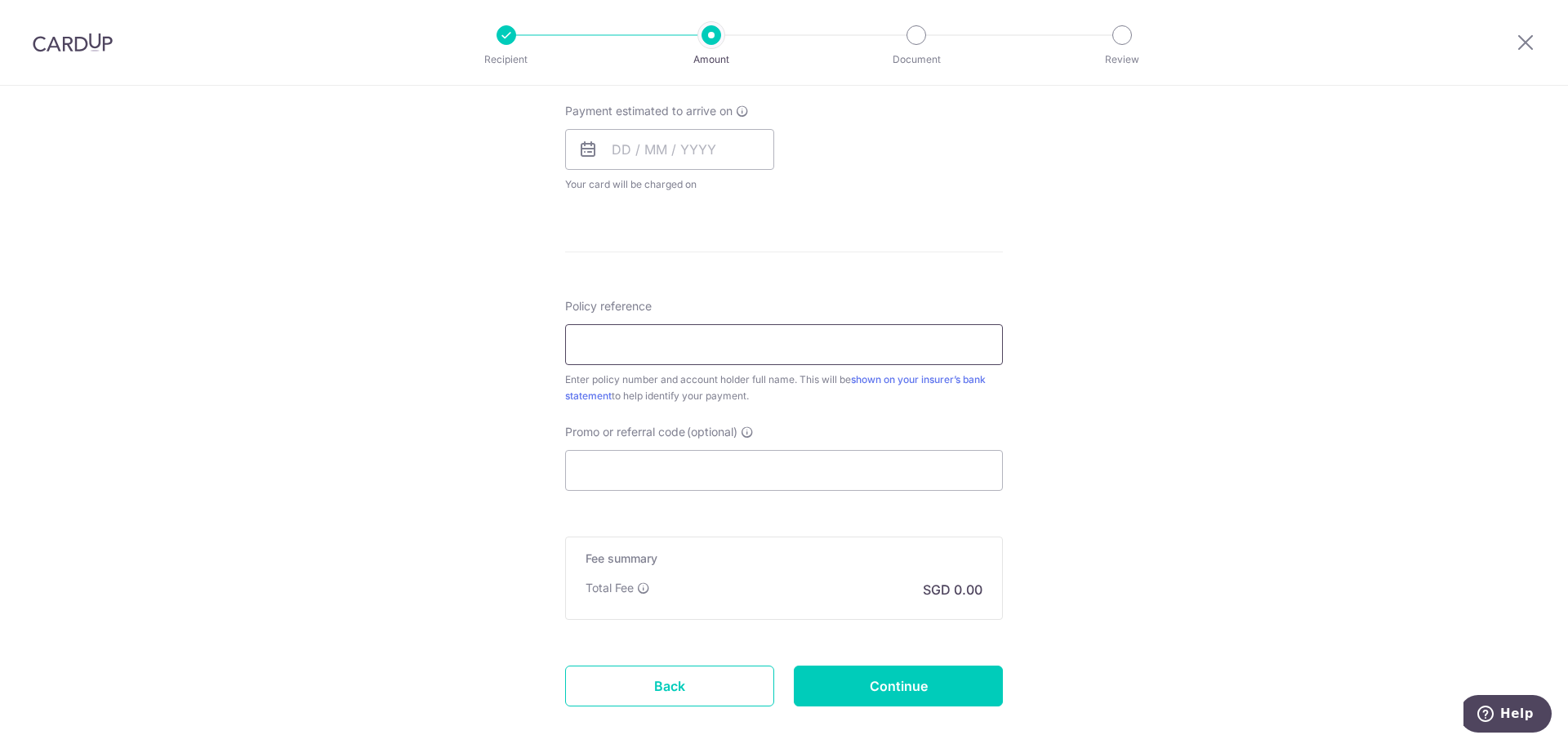
scroll to position [735, 0]
click at [825, 488] on input "Promo or referral code (optional)" at bounding box center [784, 469] width 437 height 40
paste input "OFF225"
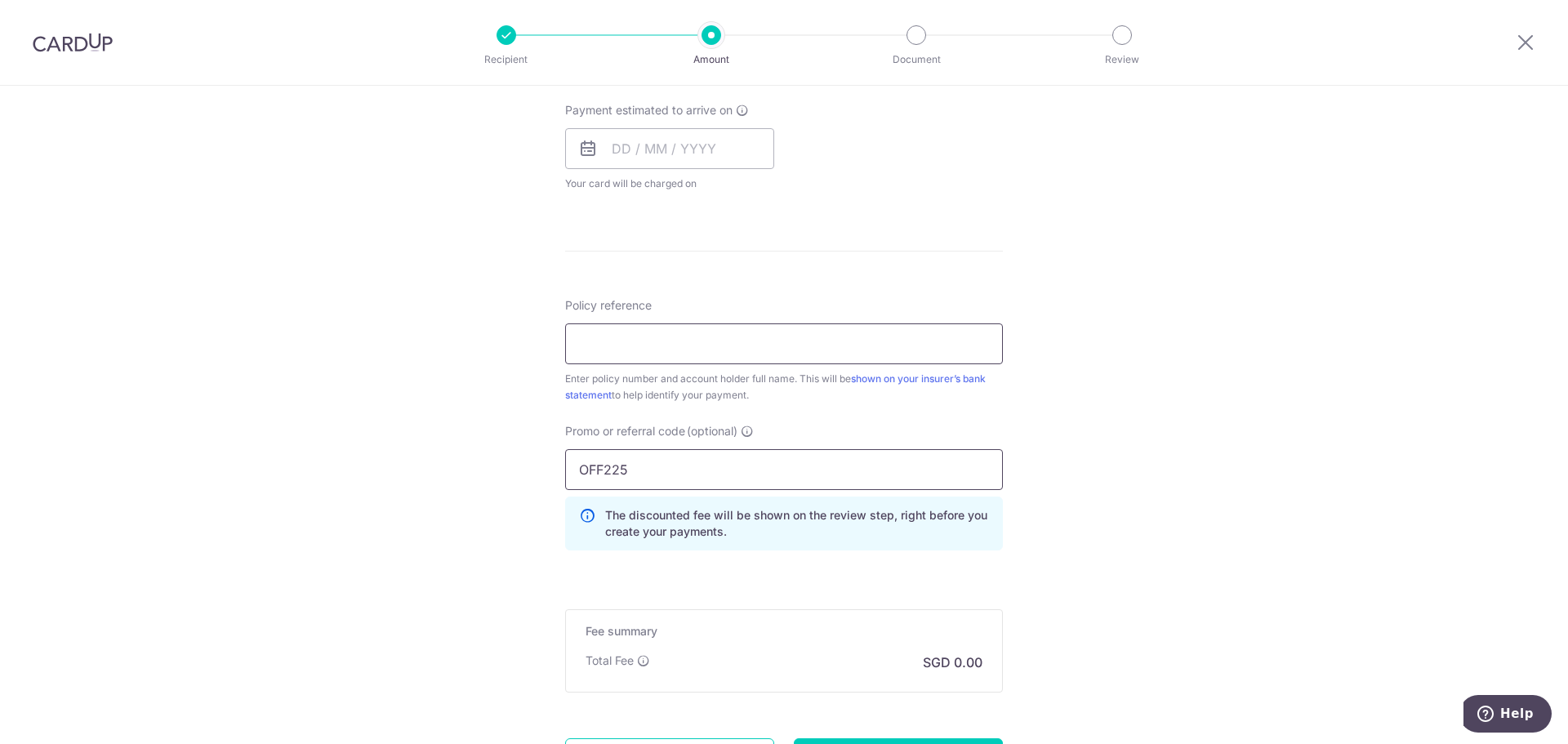
type input "OFF225"
click at [725, 335] on input "Policy reference" at bounding box center [784, 344] width 437 height 40
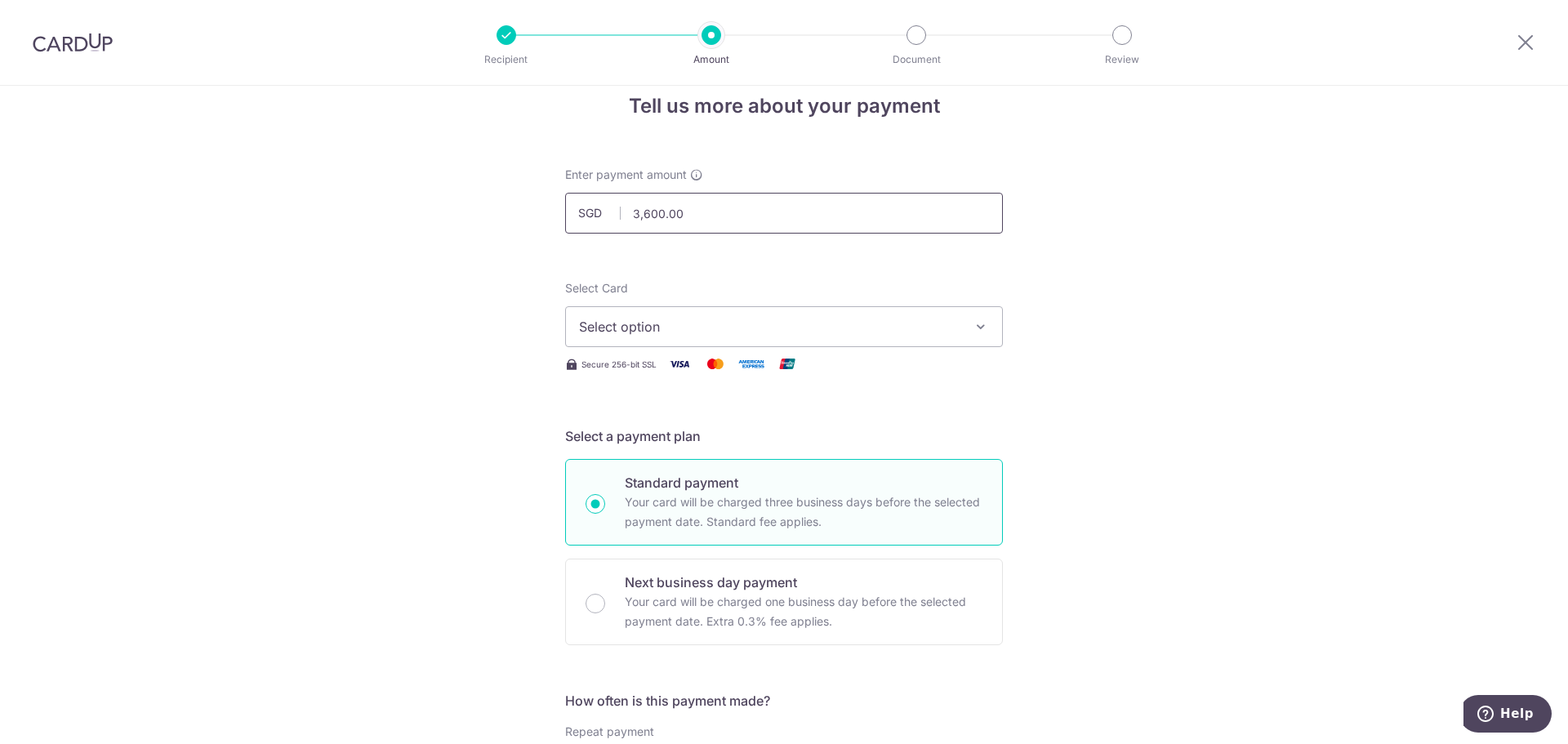
scroll to position [0, 0]
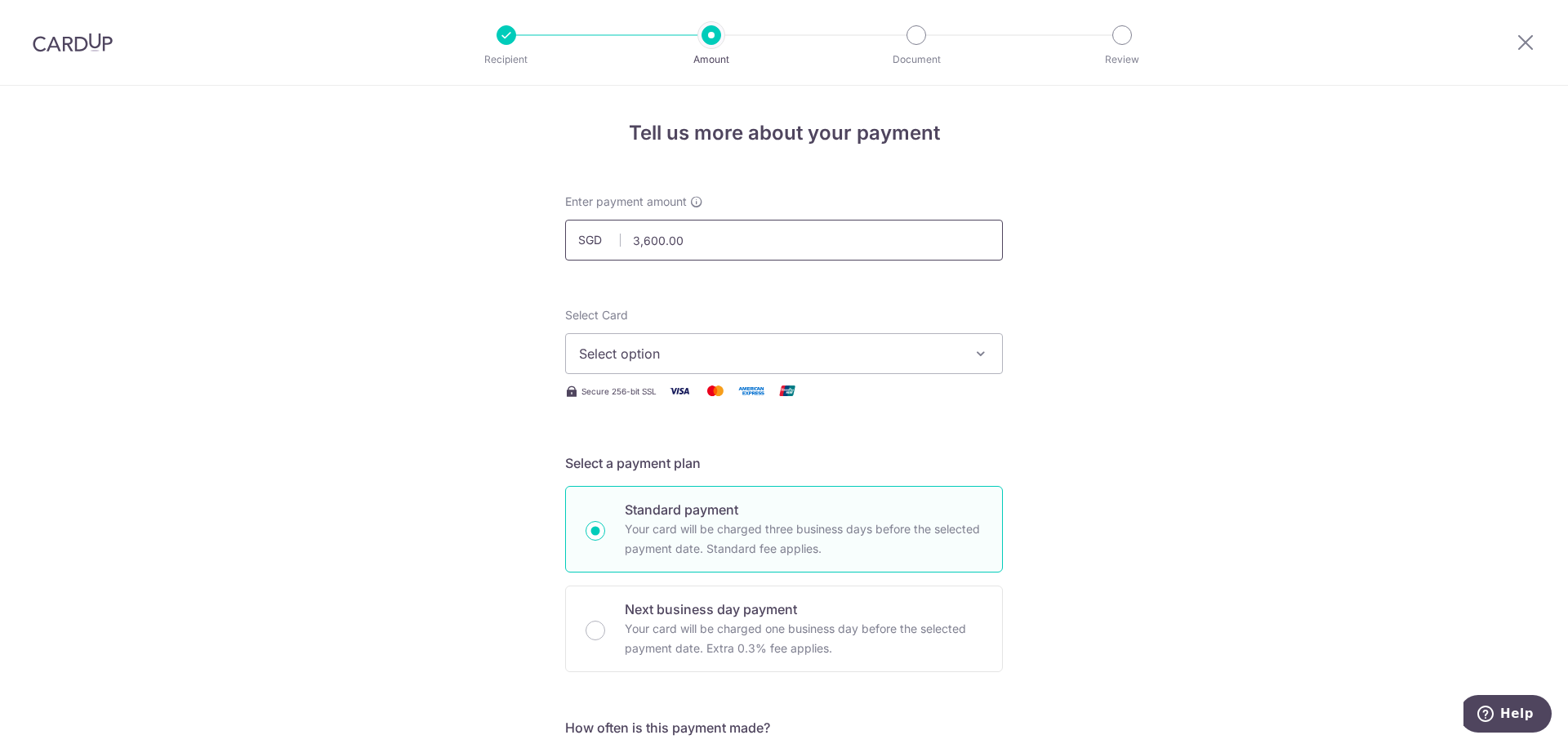
drag, startPoint x: 679, startPoint y: 246, endPoint x: 562, endPoint y: 238, distance: 117.3
click at [565, 238] on input "3,600.00" at bounding box center [784, 240] width 437 height 40
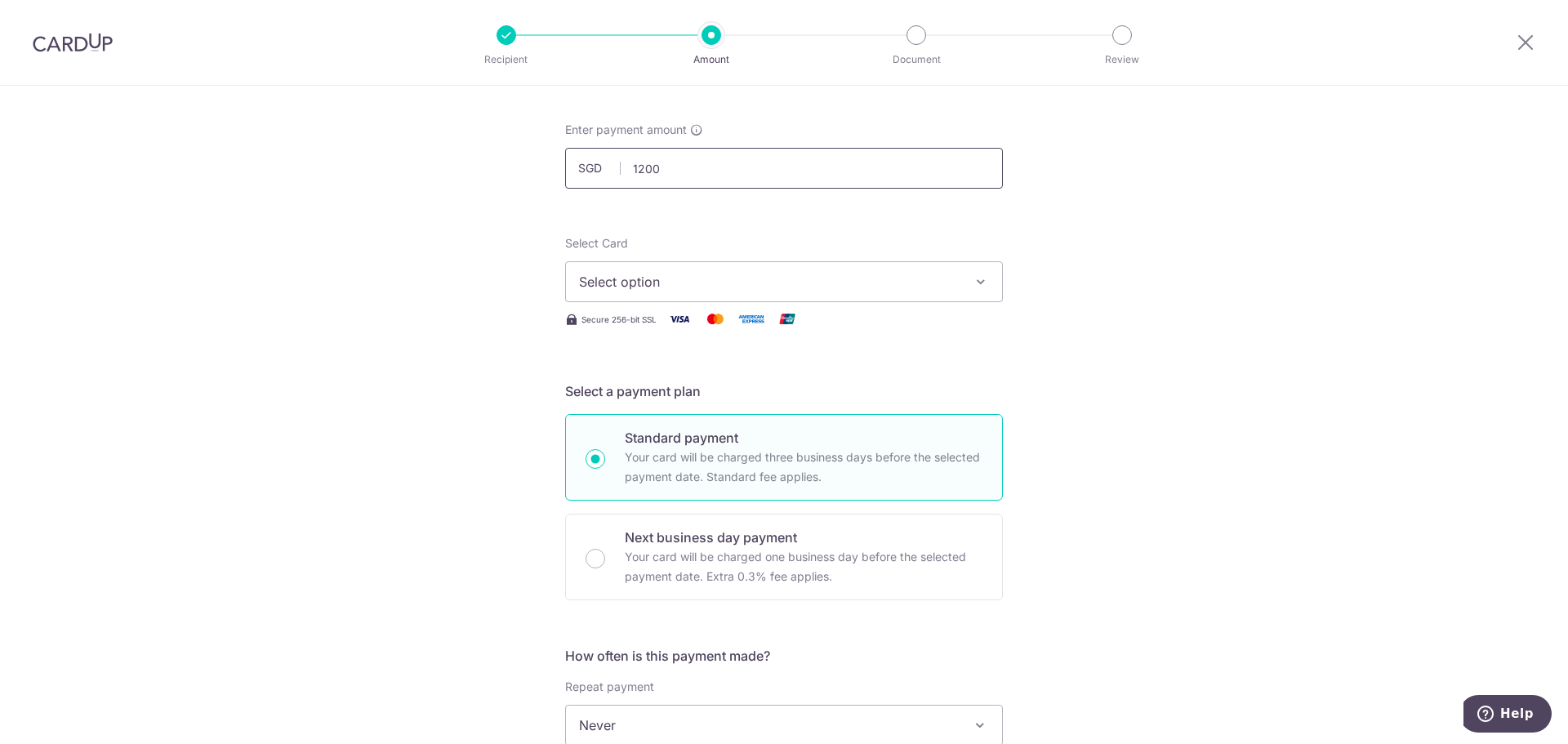
scroll to position [163, 0]
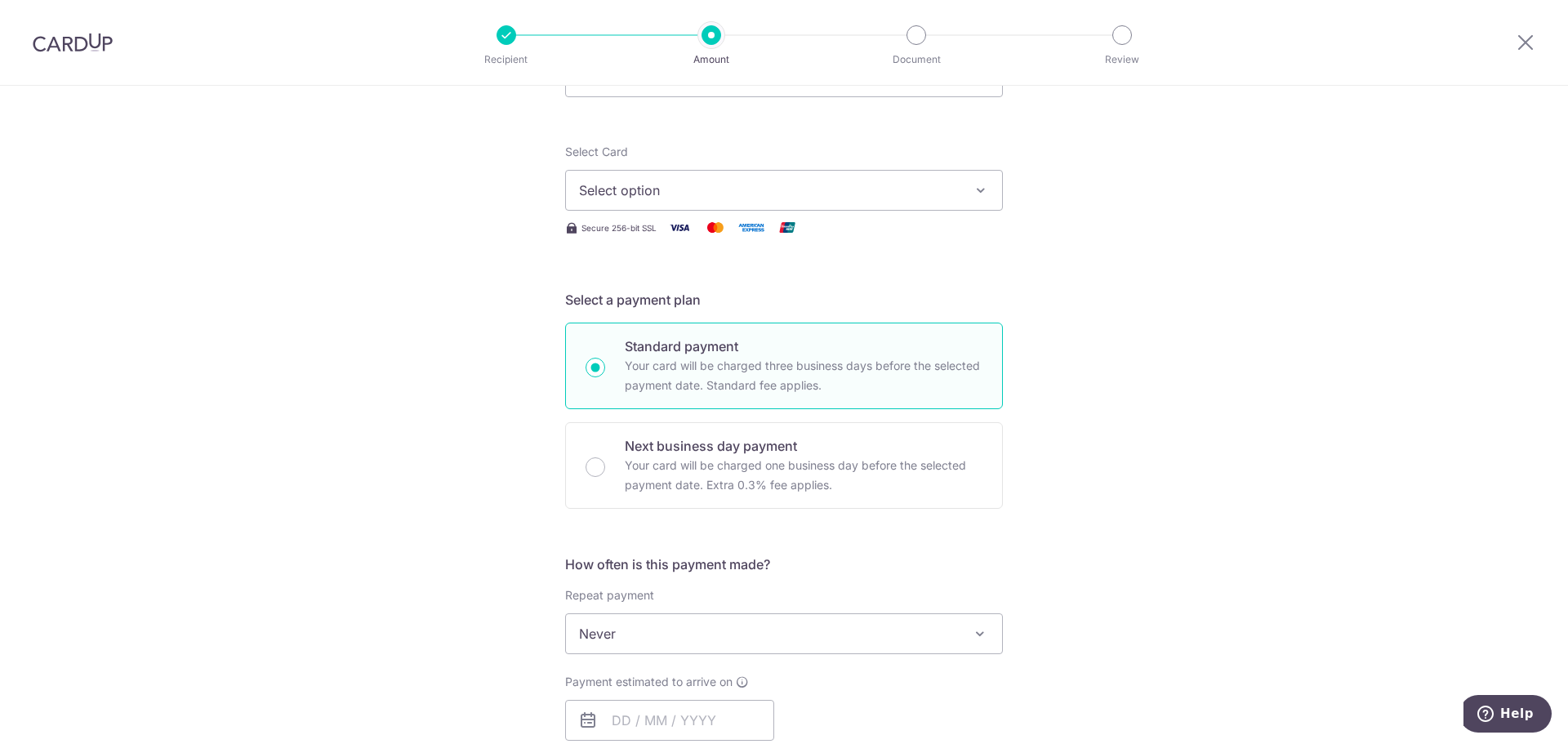
type input "1,200.00"
click at [771, 633] on span "Never" at bounding box center [784, 634] width 436 height 40
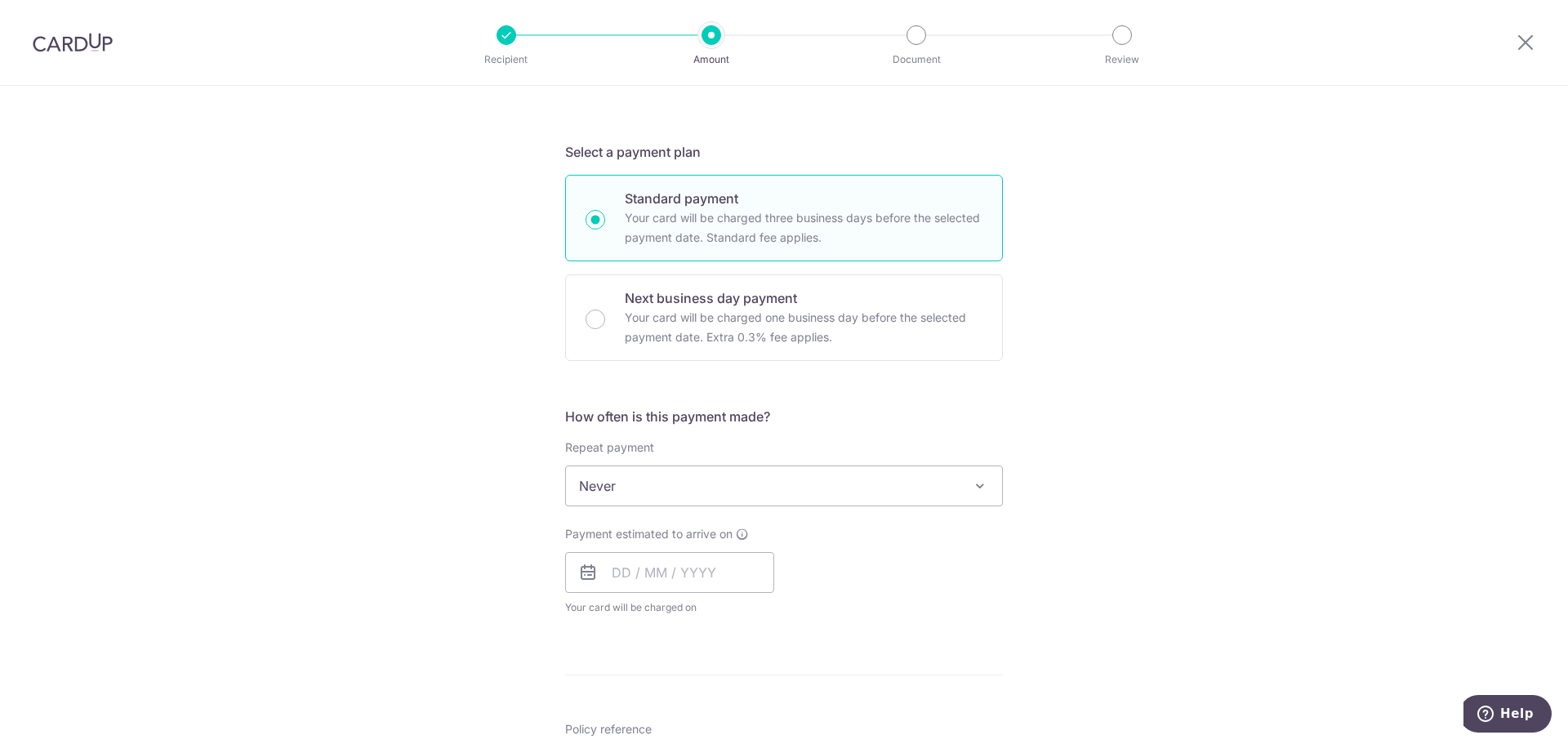
scroll to position [327, 0]
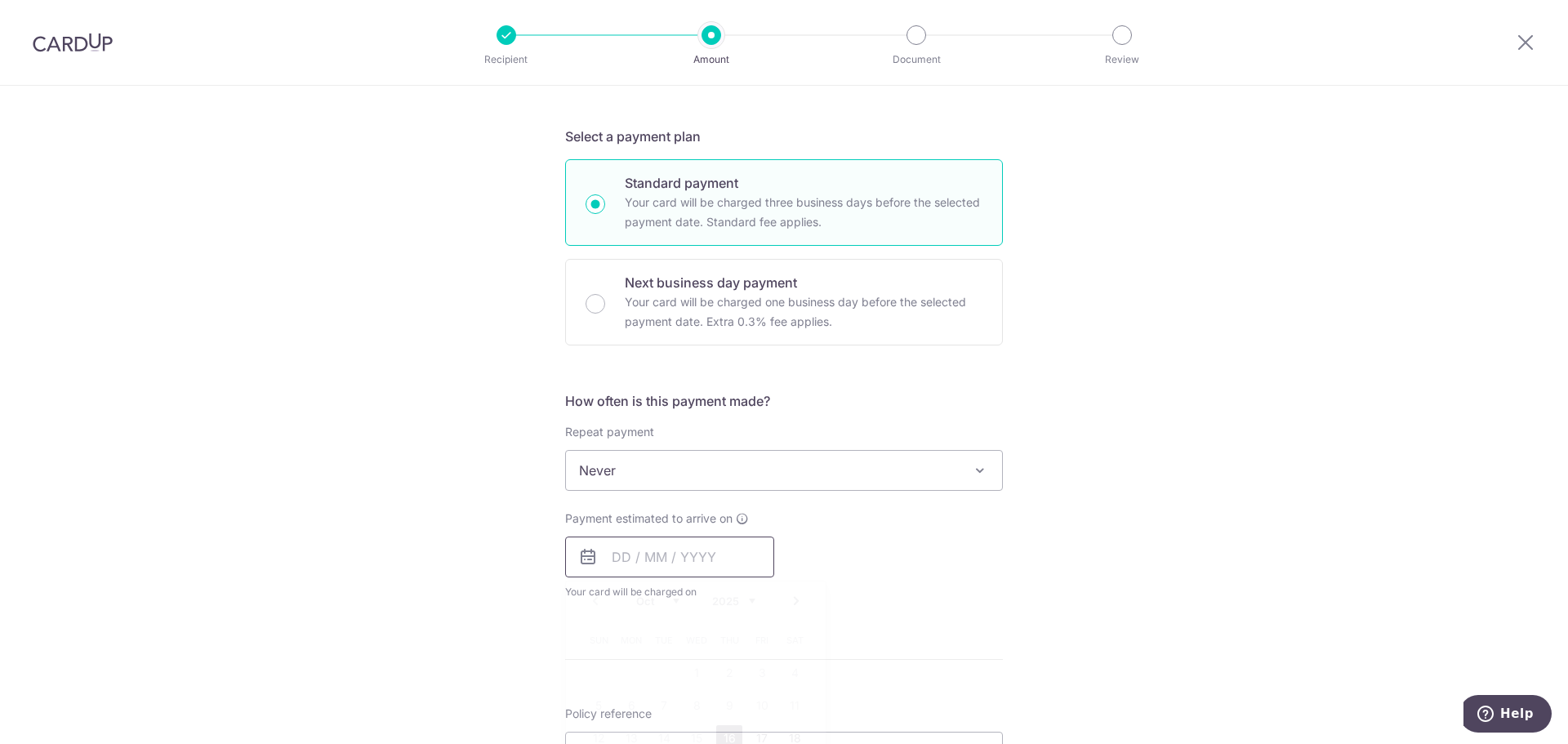
click at [669, 558] on input "text" at bounding box center [670, 557] width 209 height 40
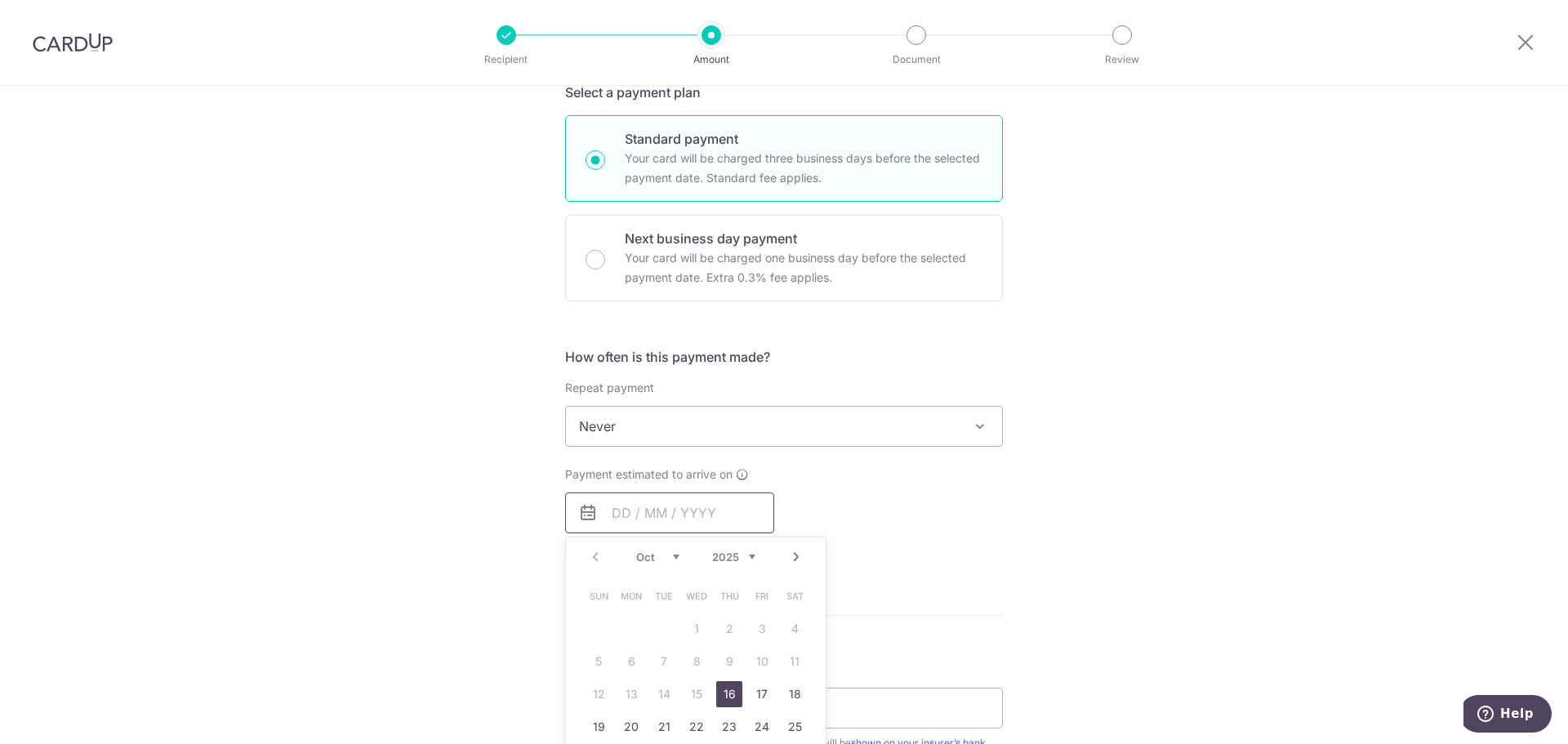
scroll to position [409, 0]
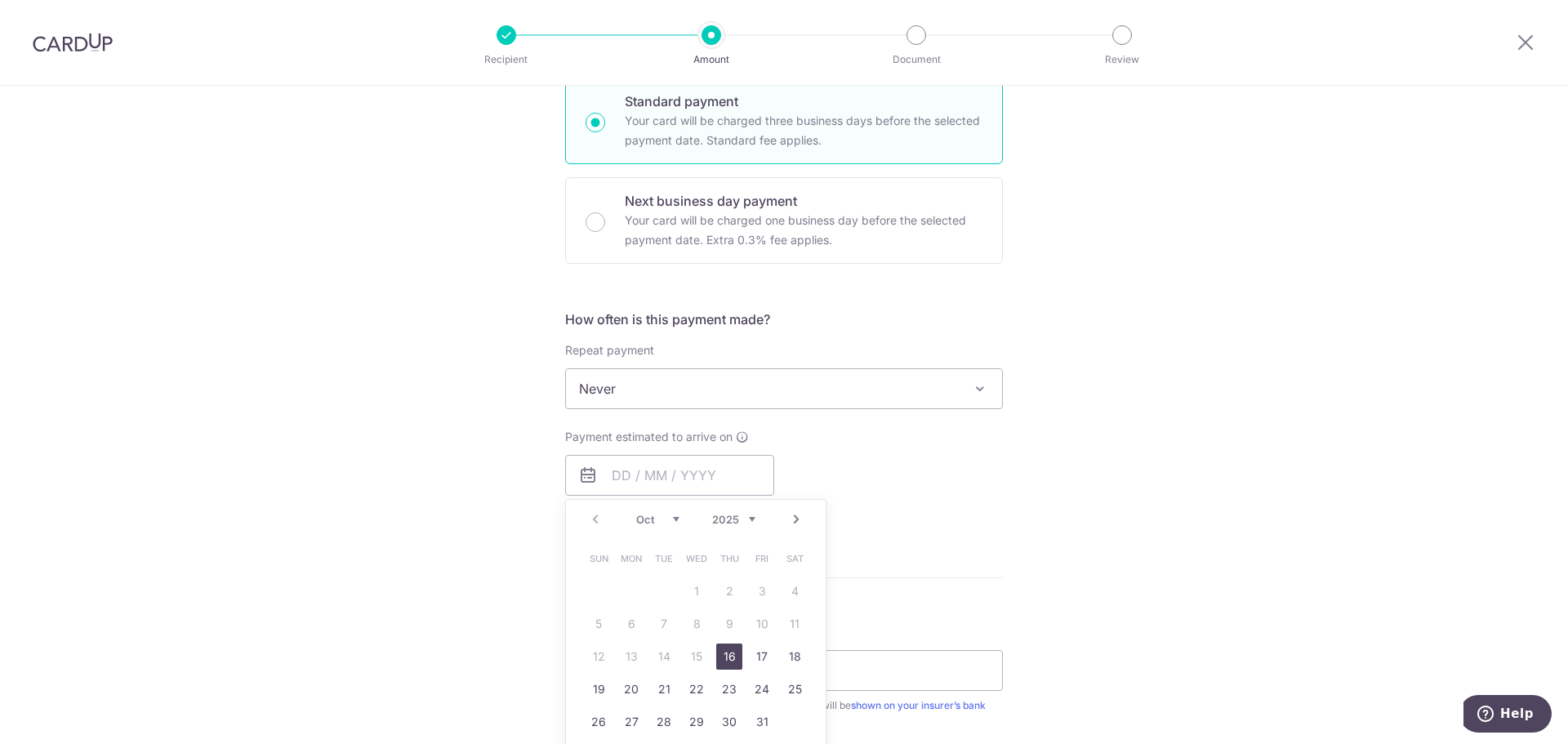
click at [1070, 566] on div "Tell us more about your payment Enter payment amount SGD 1,200.00 1200.00 Selec…" at bounding box center [784, 452] width 1568 height 1550
click at [738, 474] on input "text" at bounding box center [670, 475] width 209 height 40
click at [730, 661] on link "16" at bounding box center [729, 656] width 26 height 26
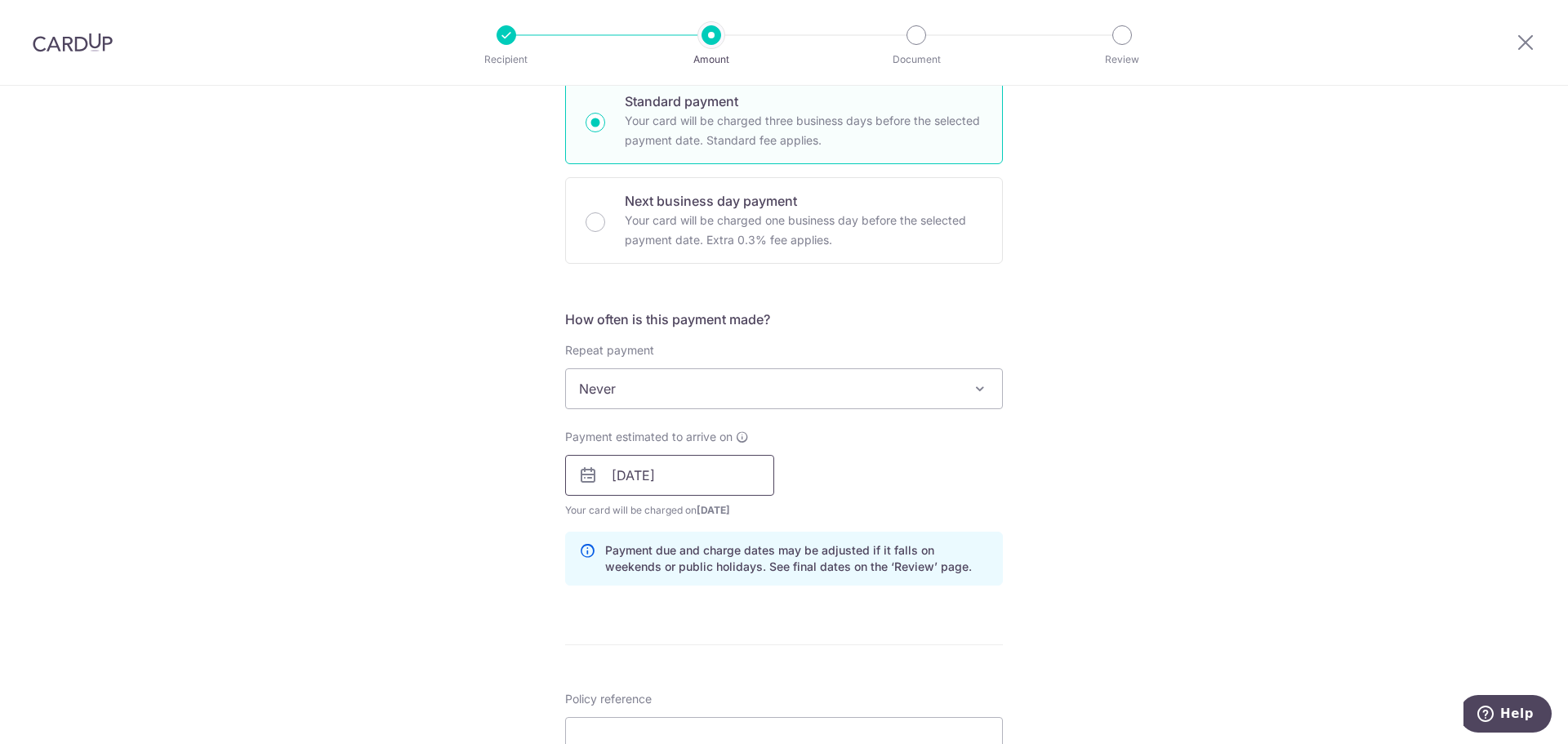
click at [689, 487] on input "[DATE]" at bounding box center [670, 475] width 209 height 40
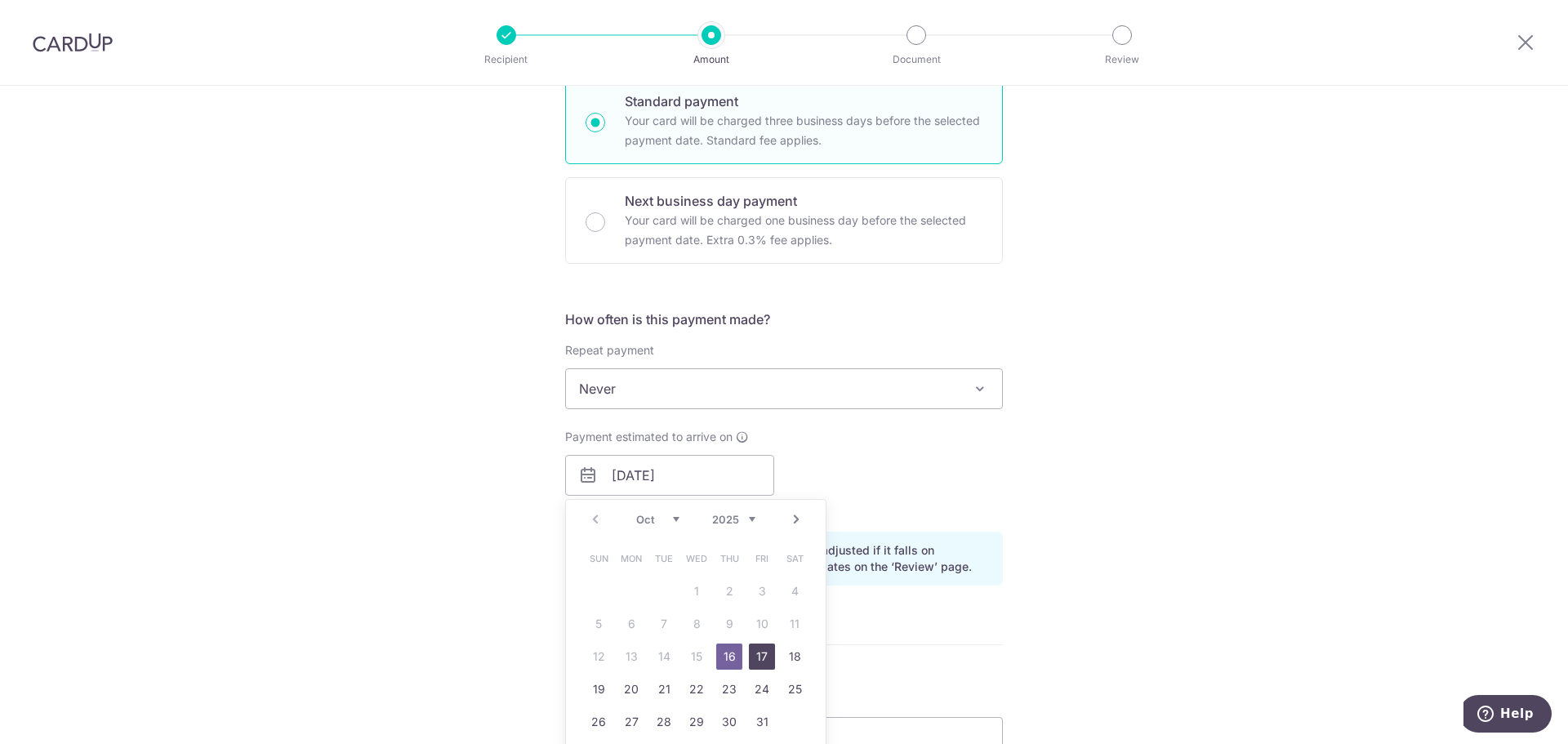
click at [759, 656] on link "17" at bounding box center [762, 656] width 26 height 26
type input "[DATE]"
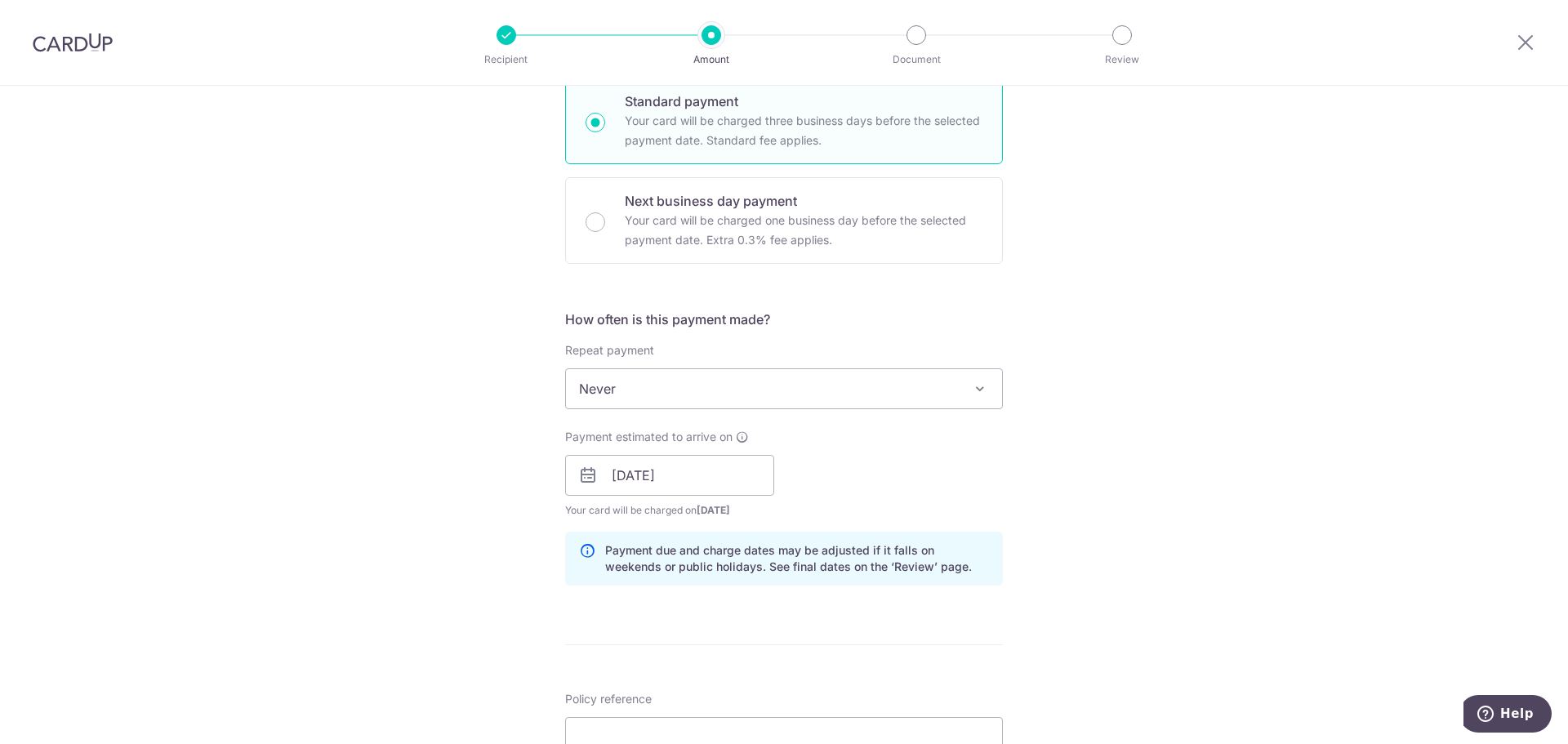
click at [706, 392] on span "Never" at bounding box center [784, 388] width 436 height 40
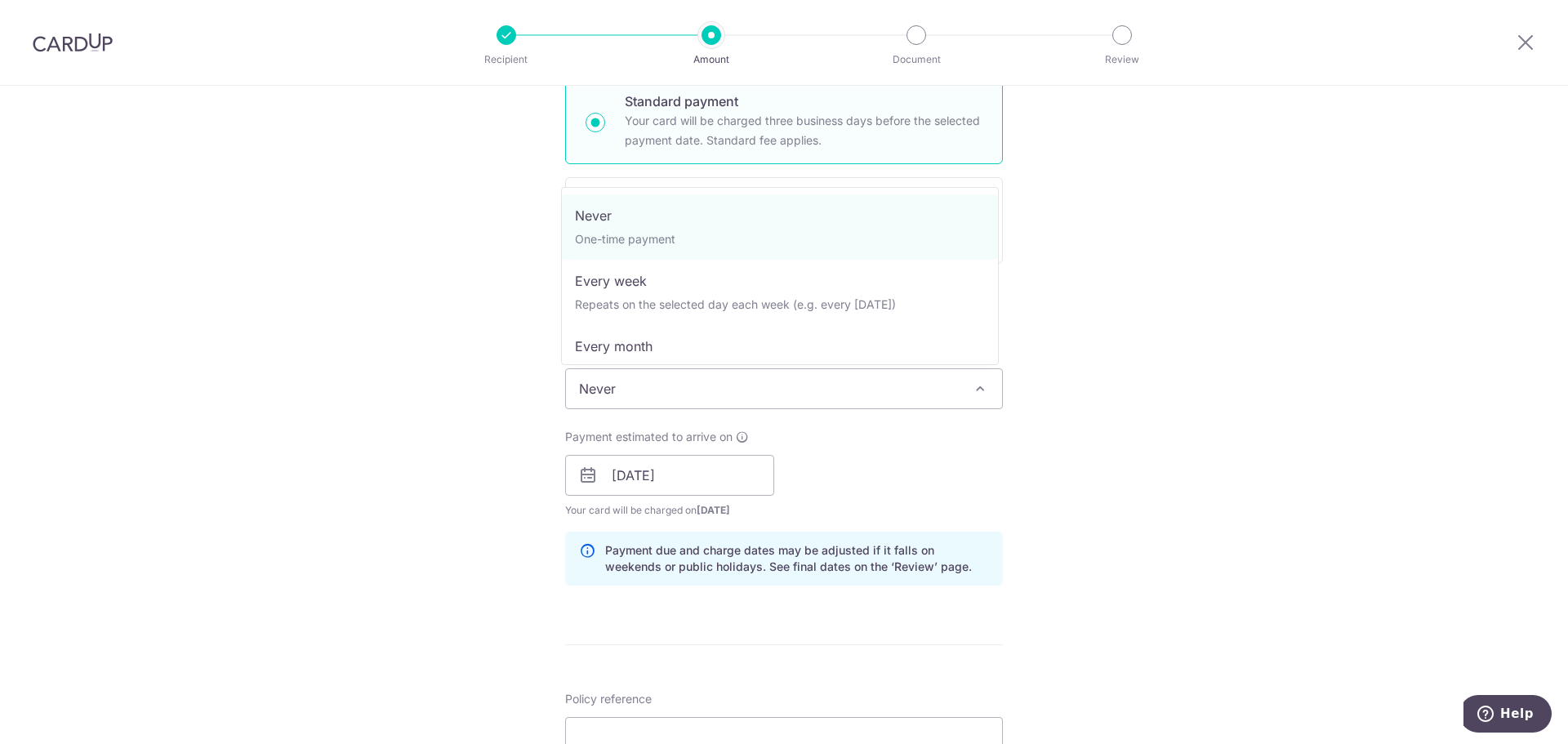
click at [706, 392] on span "Never" at bounding box center [784, 388] width 436 height 40
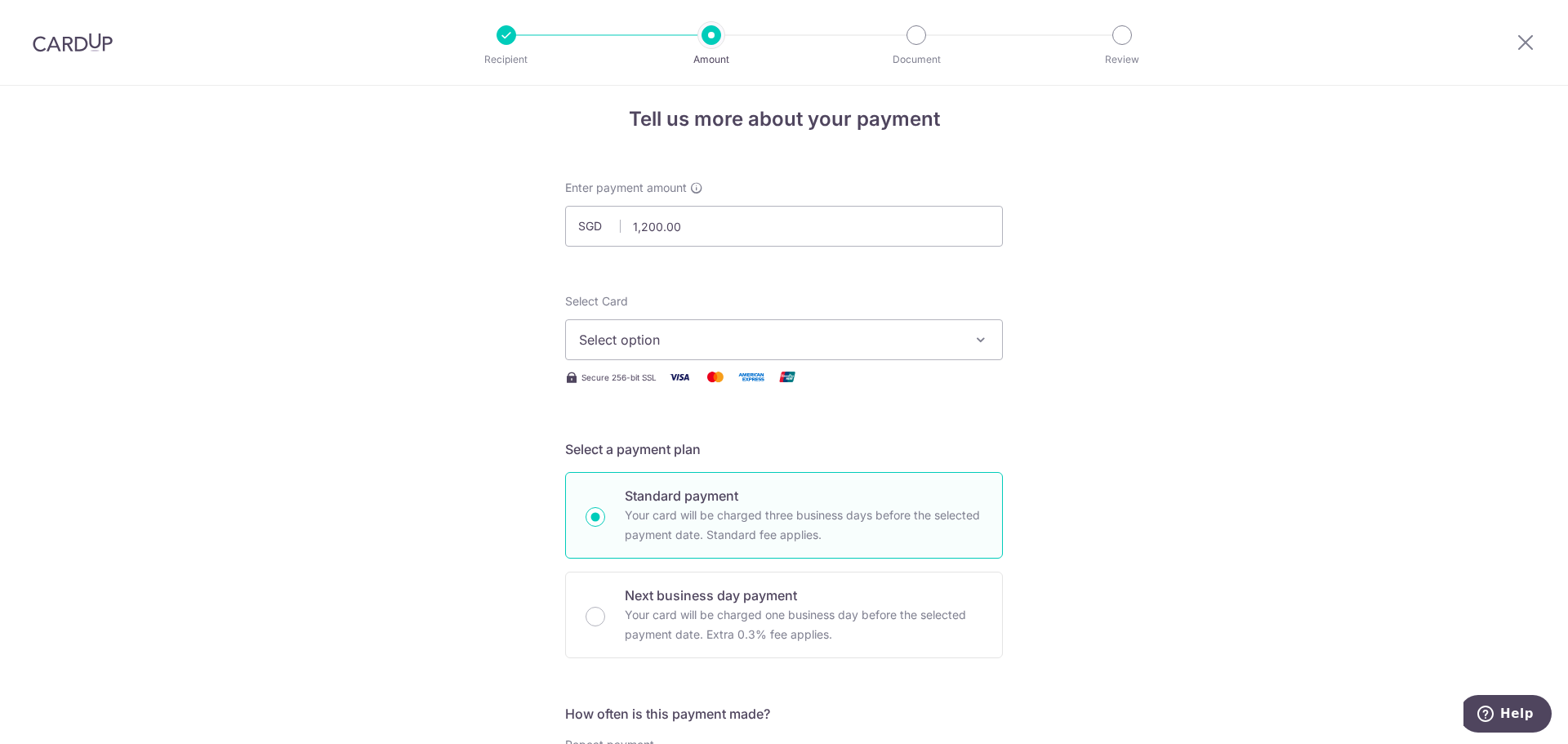
scroll to position [0, 0]
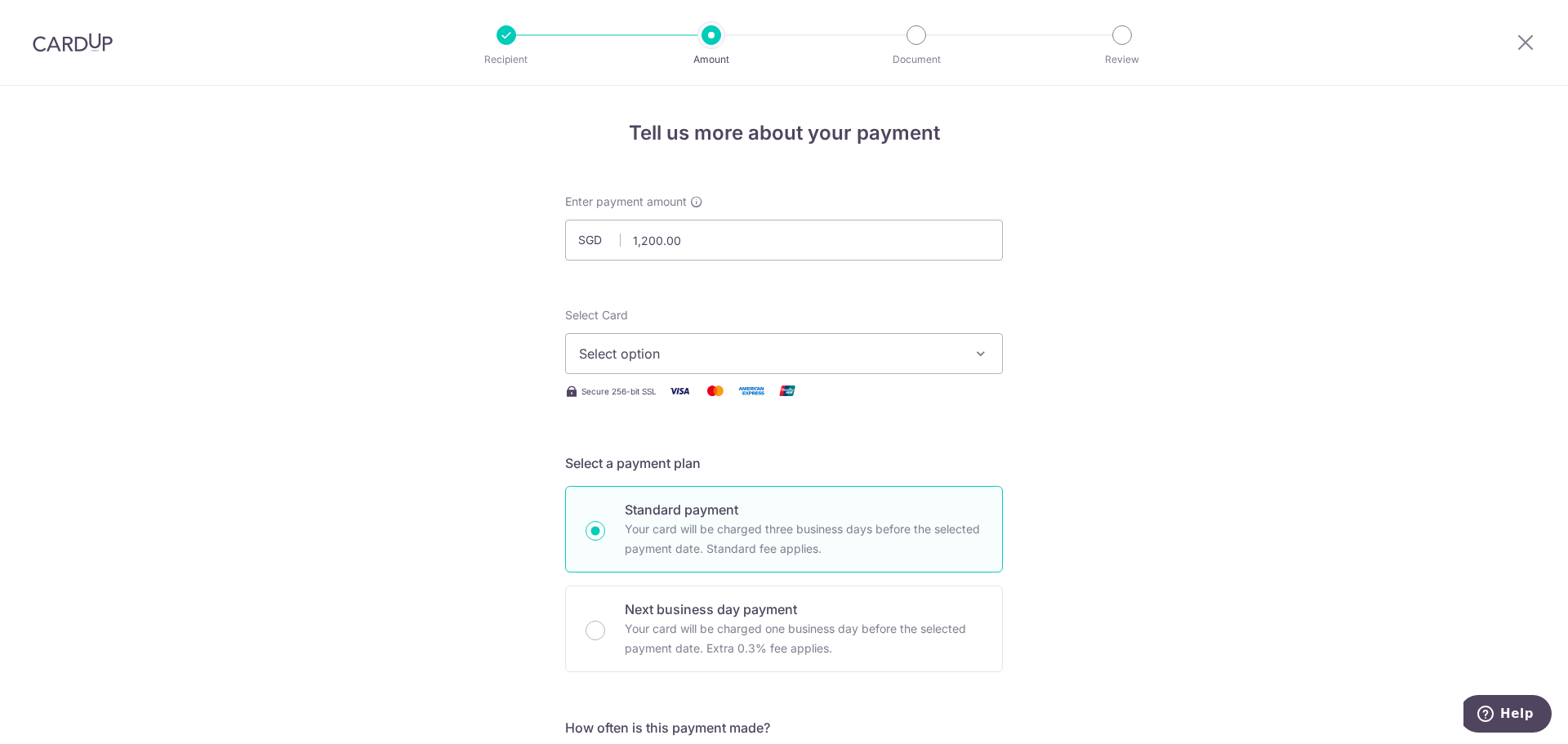
click at [737, 343] on button "Select option" at bounding box center [784, 353] width 437 height 40
click at [803, 394] on span "Add credit card" at bounding box center [799, 399] width 381 height 16
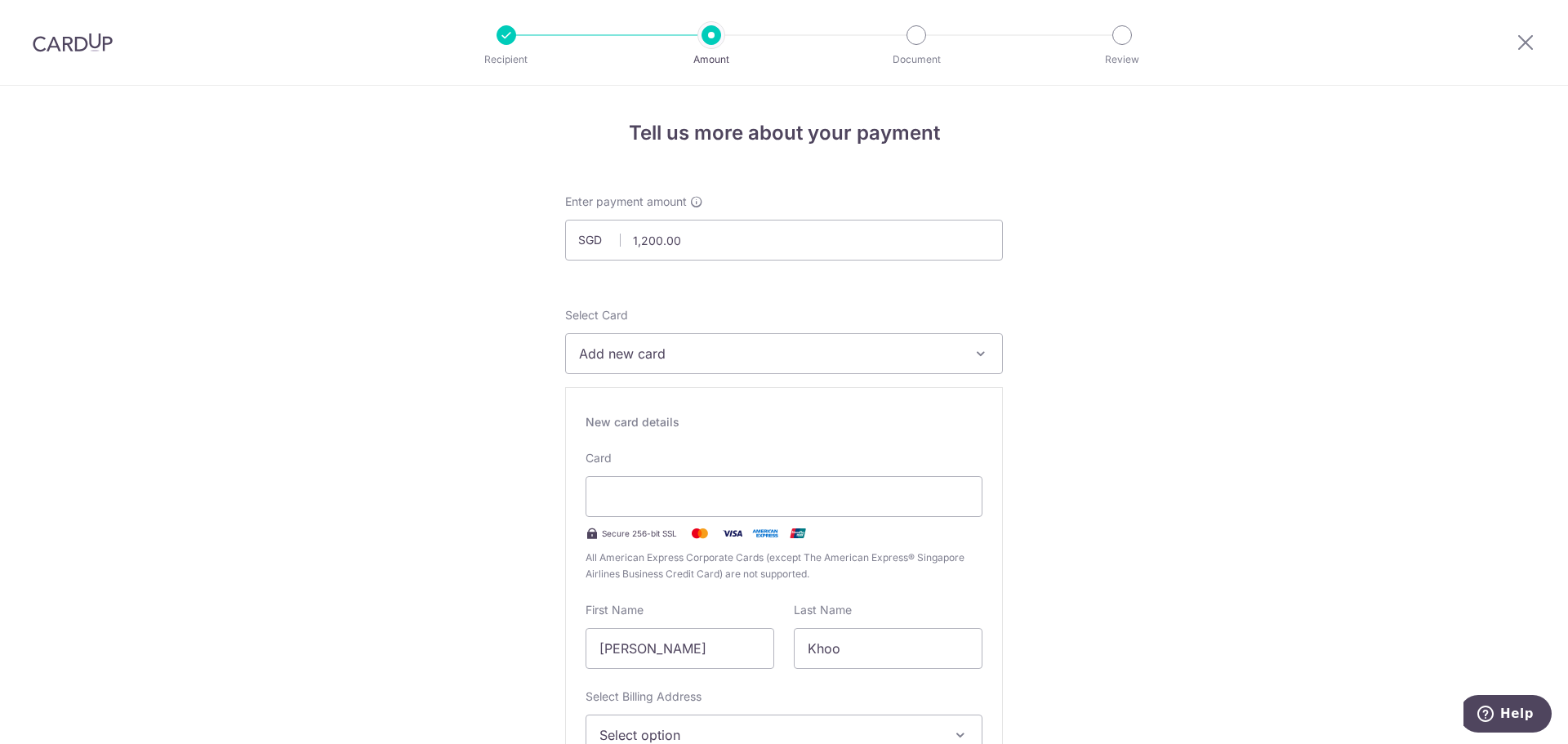
click at [771, 369] on button "Add new card" at bounding box center [784, 353] width 437 height 40
click at [723, 470] on span "**** 4544" at bounding box center [784, 470] width 410 height 19
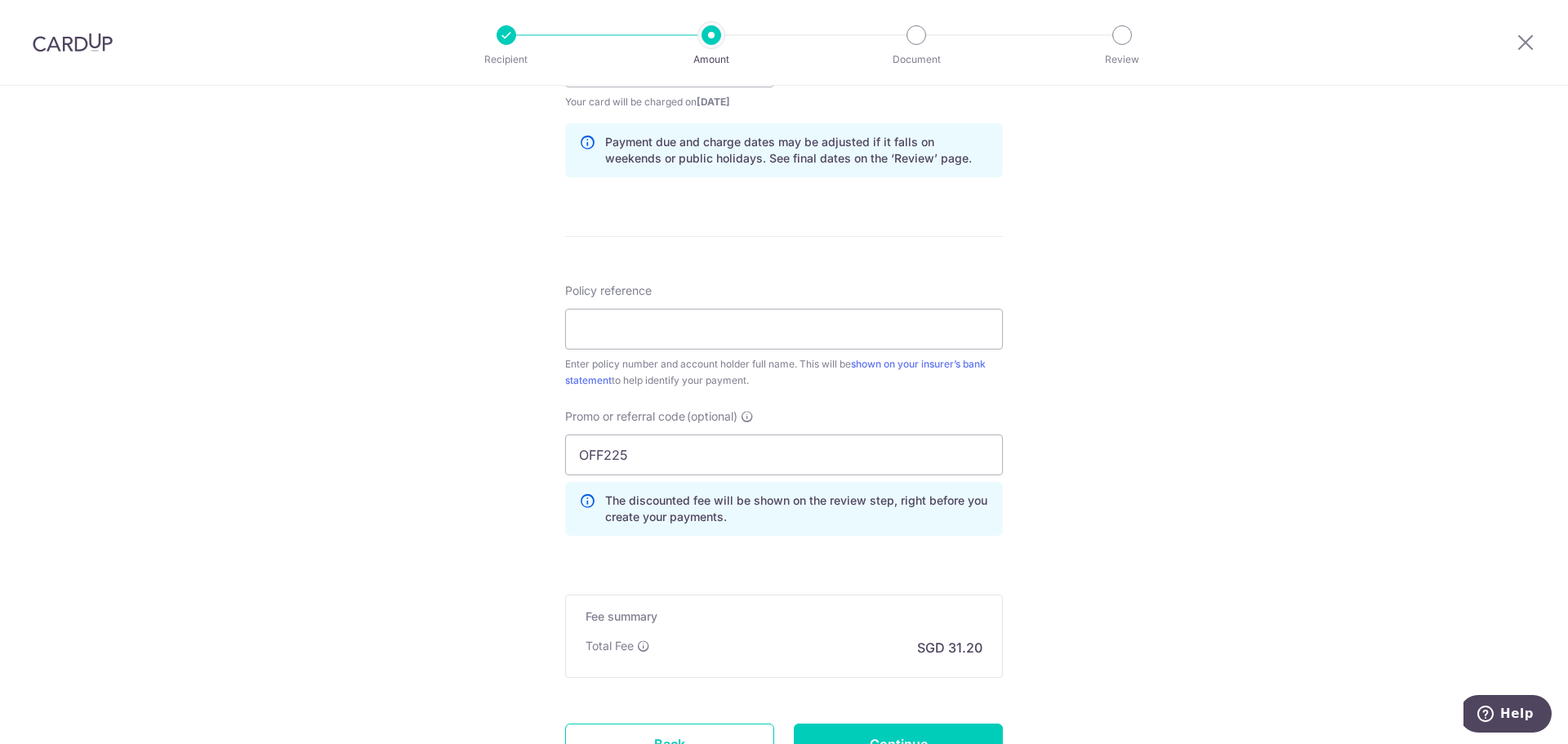
scroll to position [571, 0]
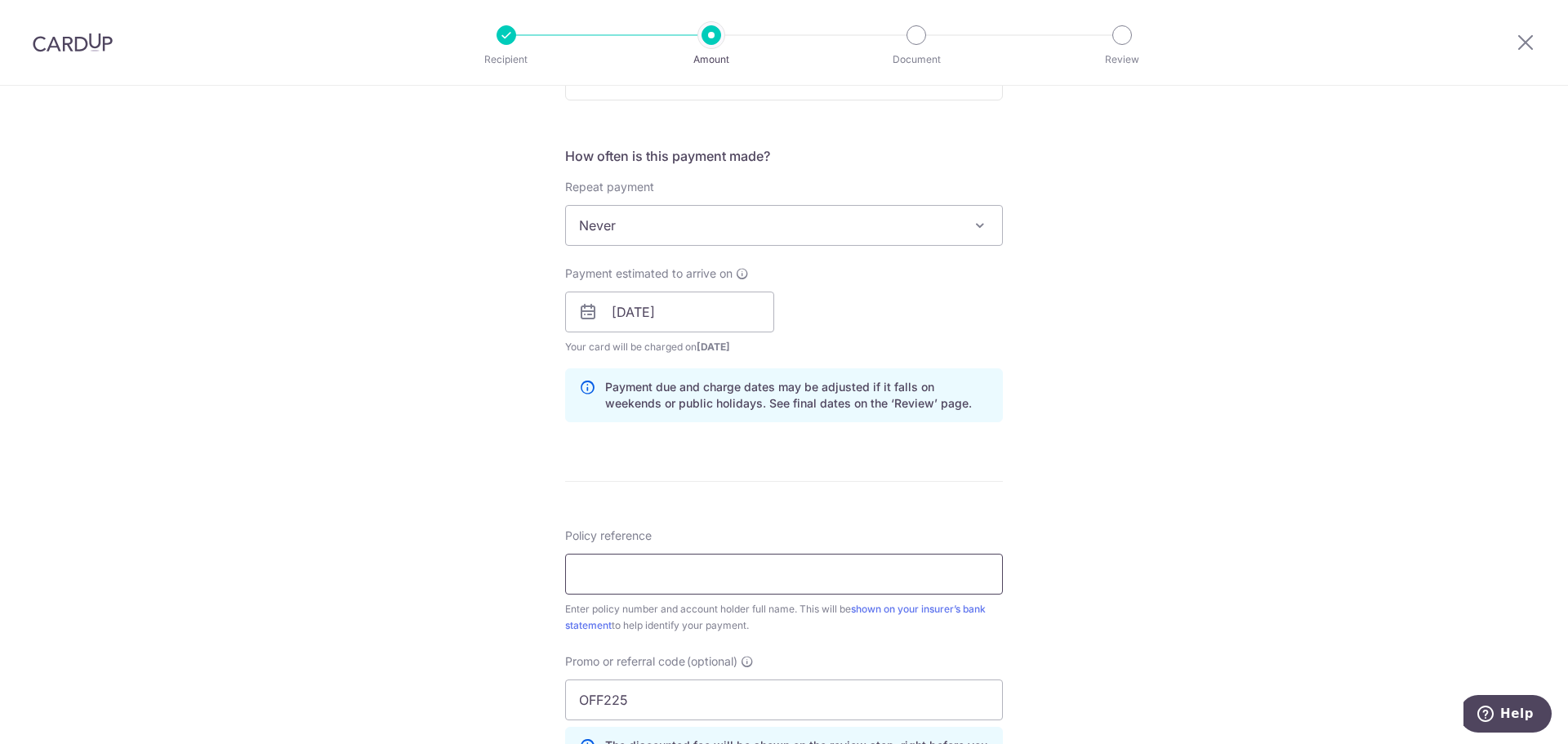
click at [747, 587] on input "Policy reference" at bounding box center [784, 574] width 437 height 40
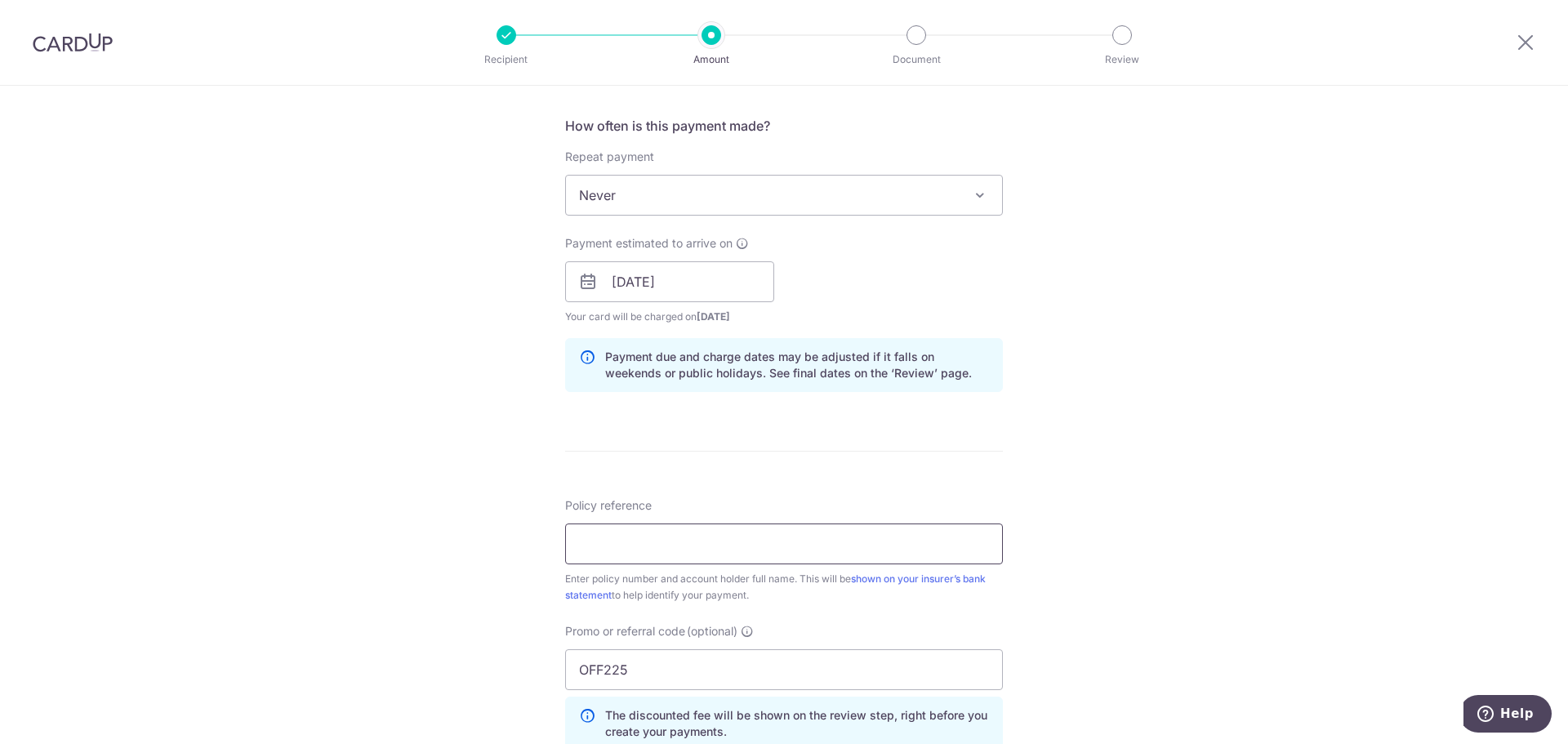
scroll to position [653, 0]
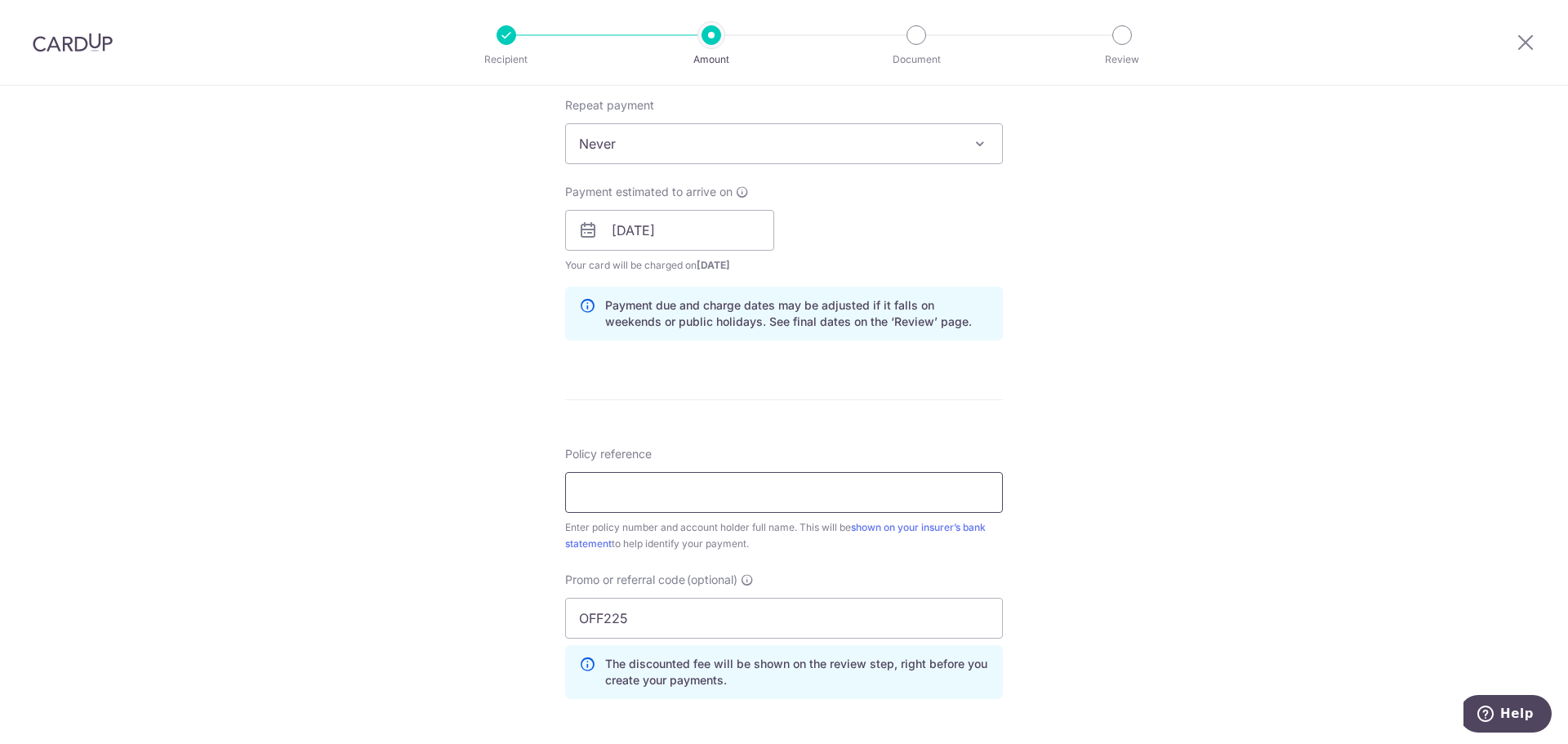
click at [891, 499] on input "Policy reference" at bounding box center [784, 492] width 437 height 40
